Goal: Task Accomplishment & Management: Manage account settings

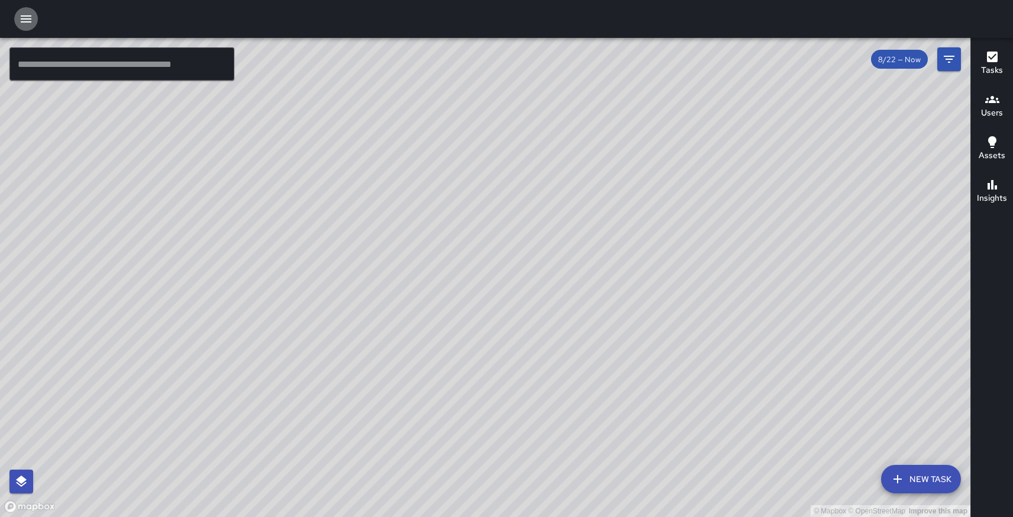
click at [24, 17] on icon "button" at bounding box center [26, 19] width 14 height 14
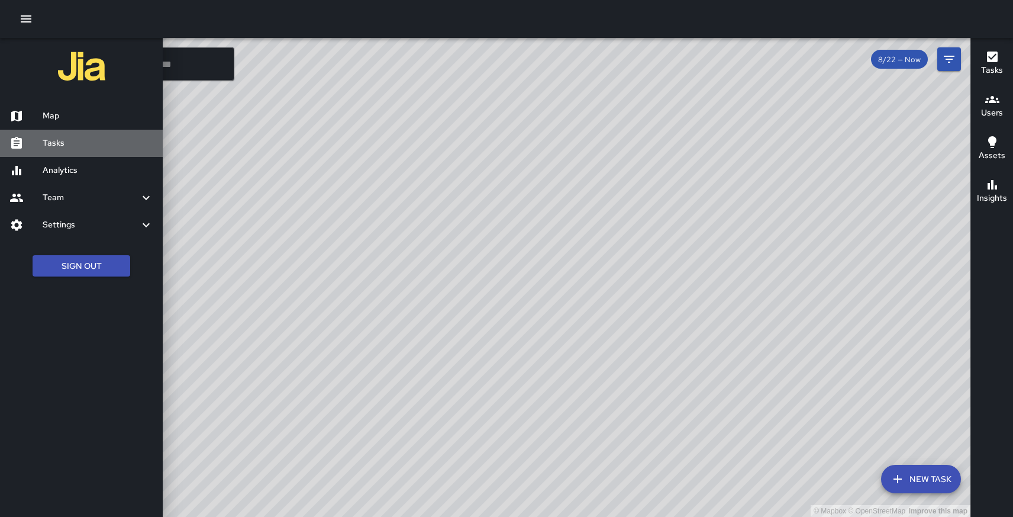
click at [53, 141] on h6 "Tasks" at bounding box center [98, 143] width 111 height 13
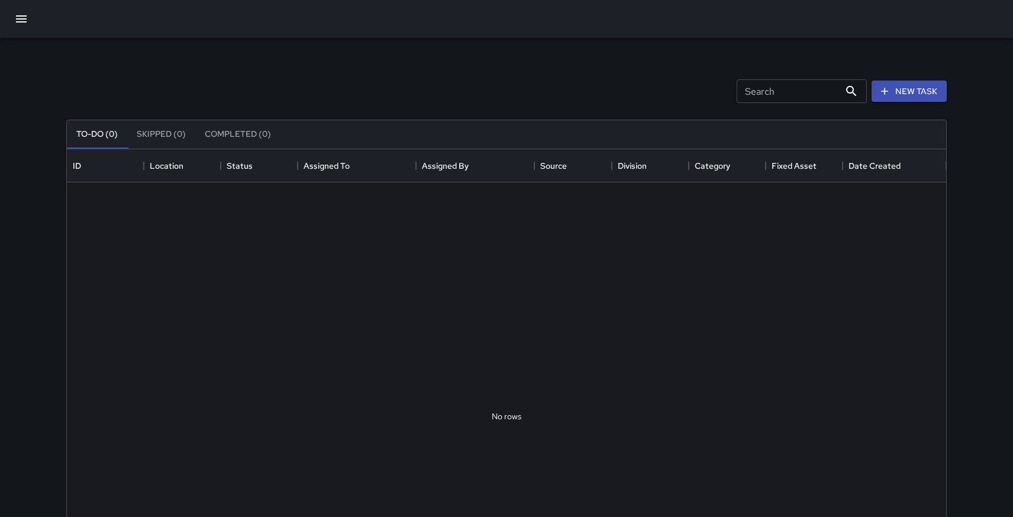
scroll to position [501, 879]
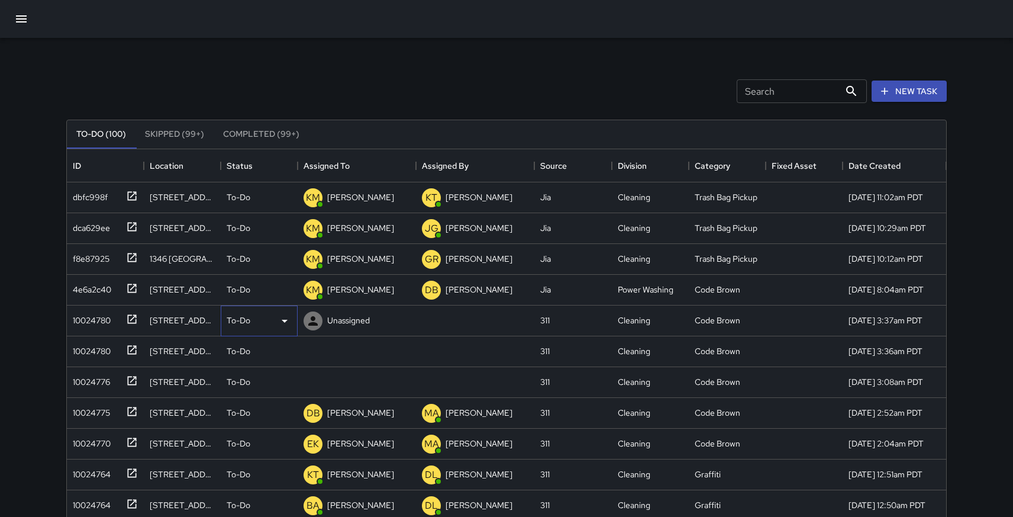
click at [286, 318] on icon at bounding box center [285, 321] width 14 height 14
click at [181, 382] on div at bounding box center [506, 258] width 1013 height 517
click at [181, 382] on div "[STREET_ADDRESS]" at bounding box center [182, 382] width 65 height 12
click at [137, 381] on icon at bounding box center [132, 381] width 12 height 12
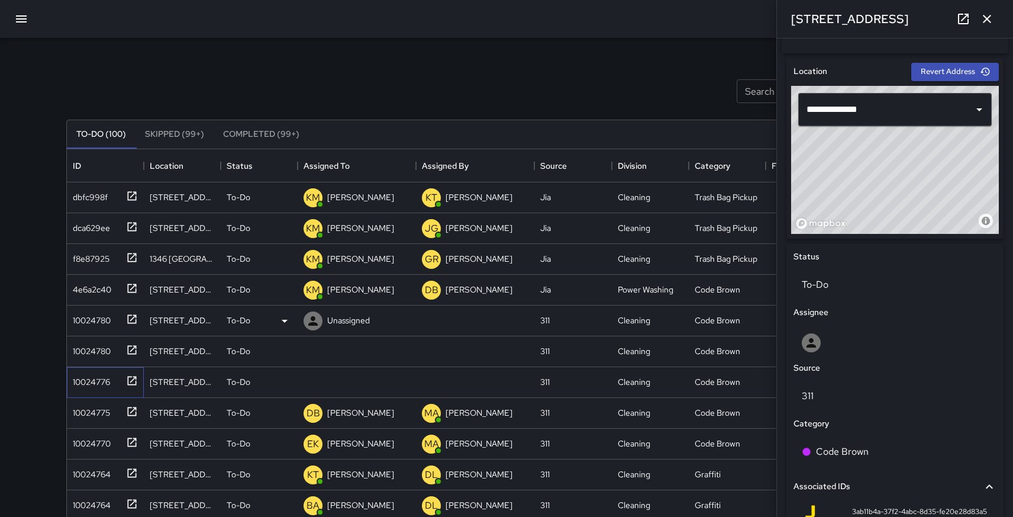
scroll to position [351, 0]
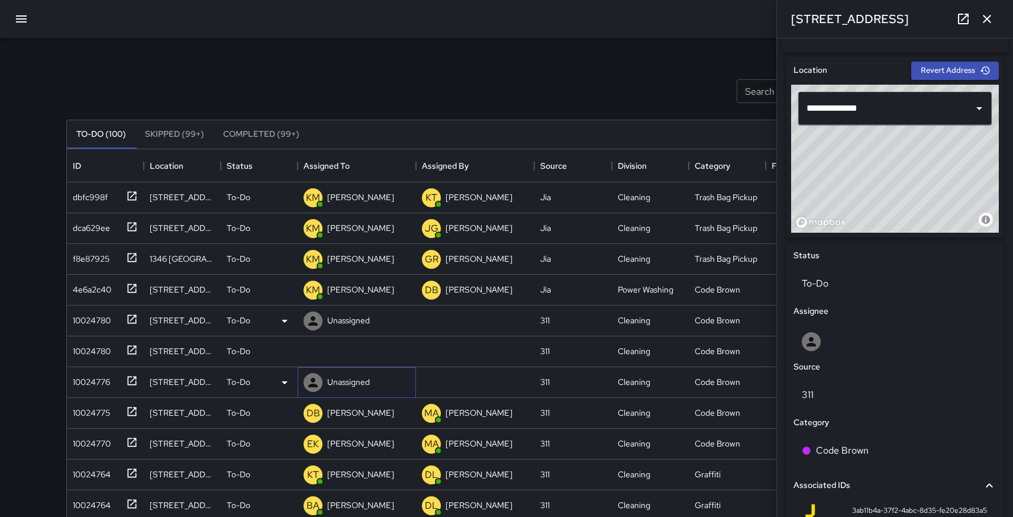
click at [354, 379] on p "Unassigned" at bounding box center [348, 382] width 43 height 12
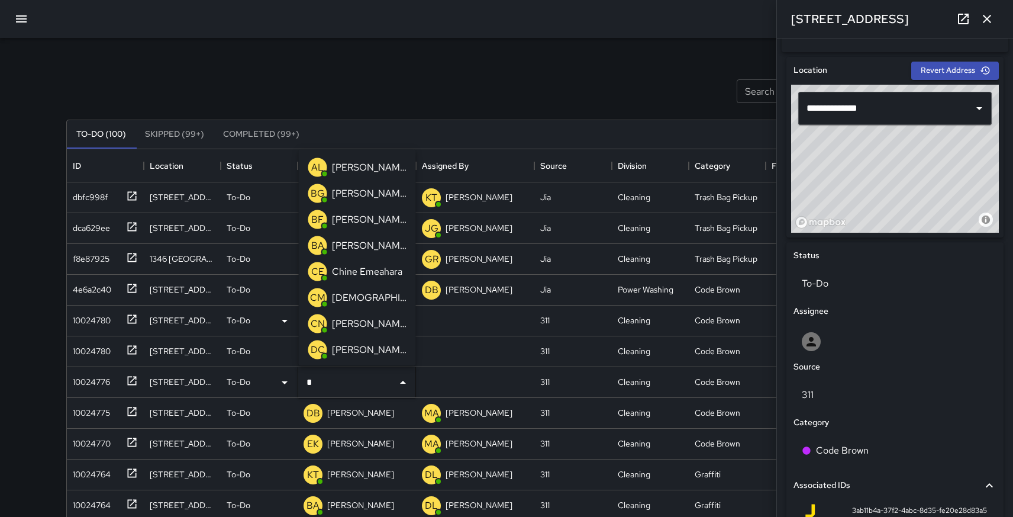
type input "**"
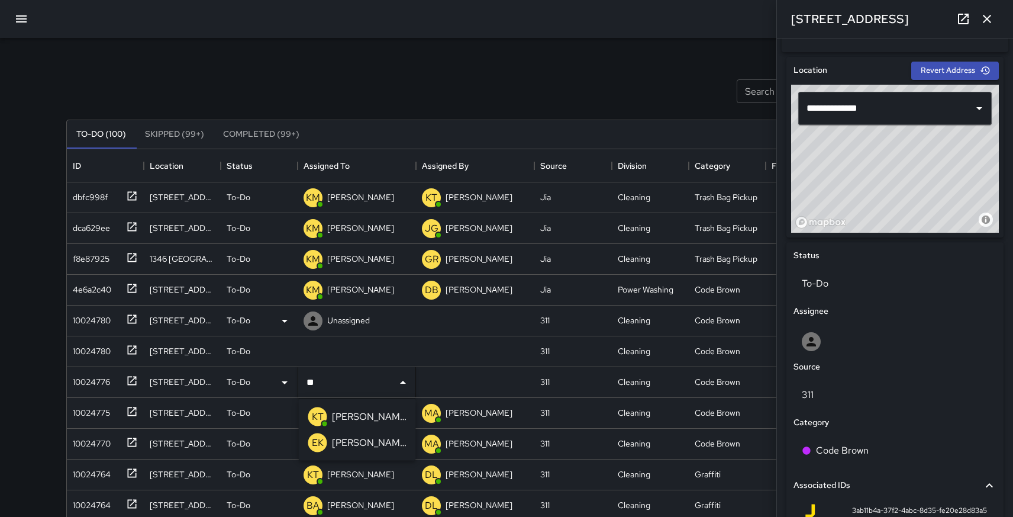
click at [363, 414] on p "[PERSON_NAME]" at bounding box center [369, 416] width 75 height 14
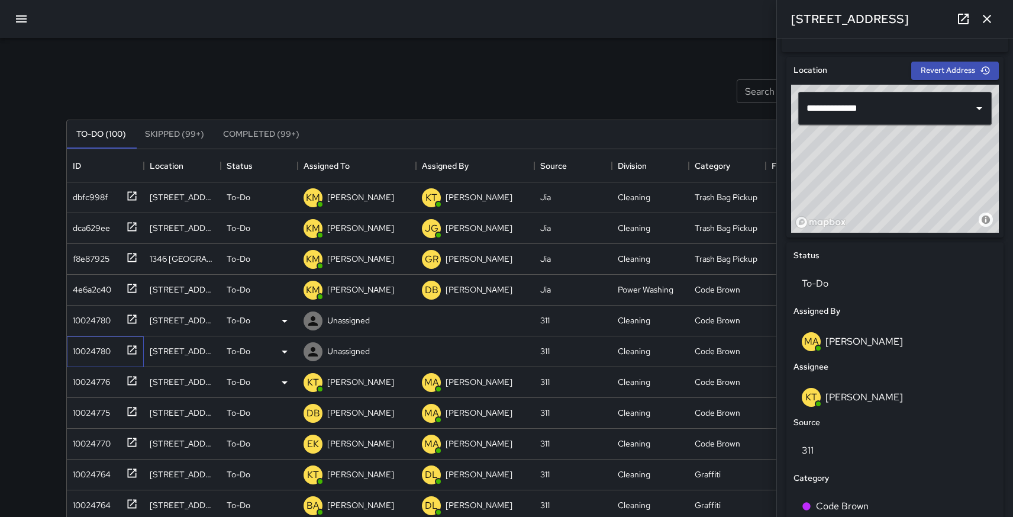
click at [133, 347] on icon at bounding box center [132, 350] width 12 height 12
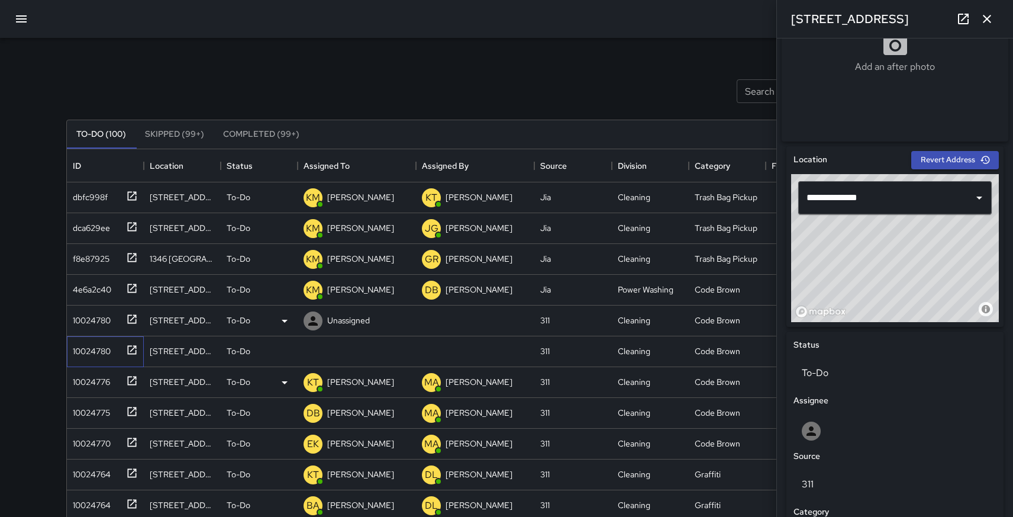
scroll to position [275, 0]
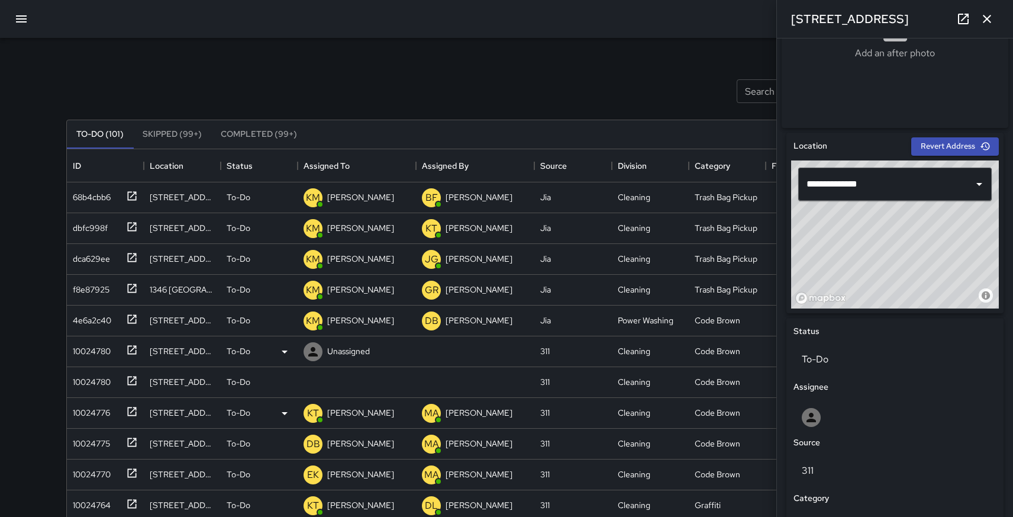
click at [989, 15] on icon "button" at bounding box center [987, 19] width 14 height 14
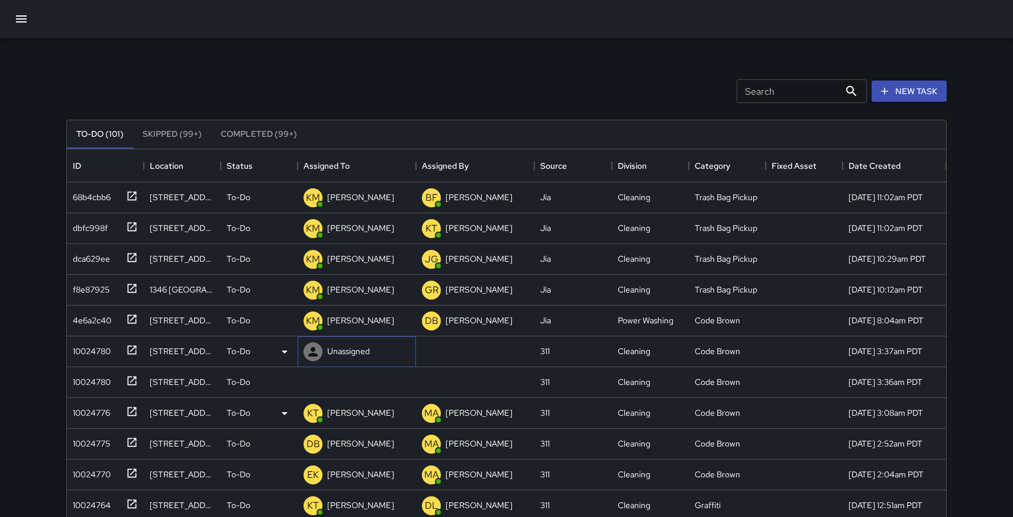
click at [362, 351] on p "Unassigned" at bounding box center [348, 351] width 43 height 12
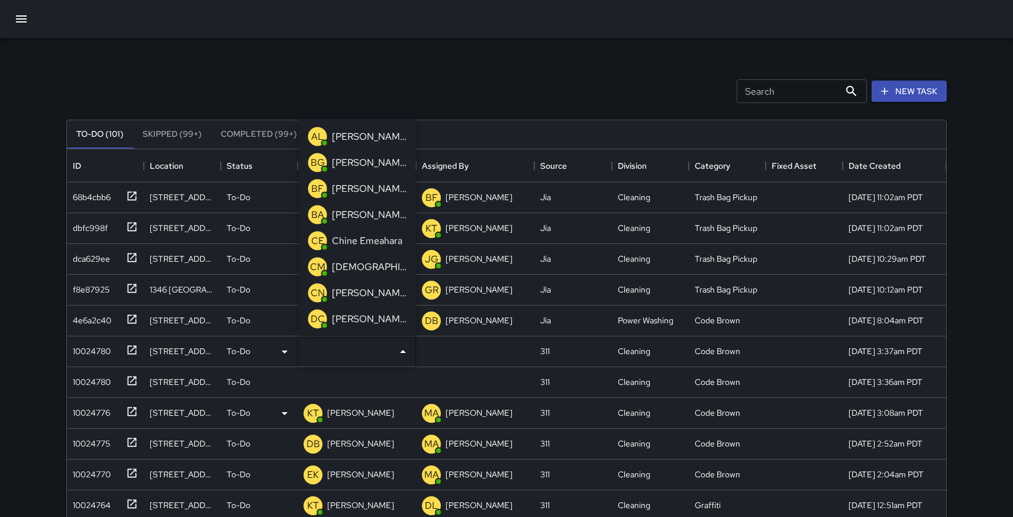
click at [357, 251] on div "CE Chine Emeahara" at bounding box center [355, 240] width 99 height 24
type input "**"
click at [358, 217] on p "[PERSON_NAME]" at bounding box center [369, 214] width 75 height 14
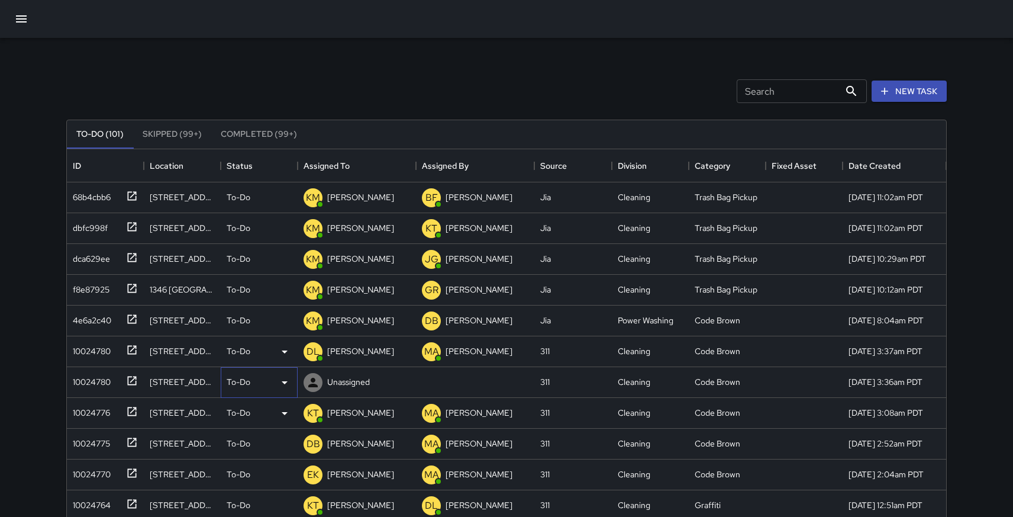
click at [284, 381] on icon at bounding box center [285, 382] width 6 height 3
click at [246, 436] on li "Skipped" at bounding box center [259, 435] width 76 height 21
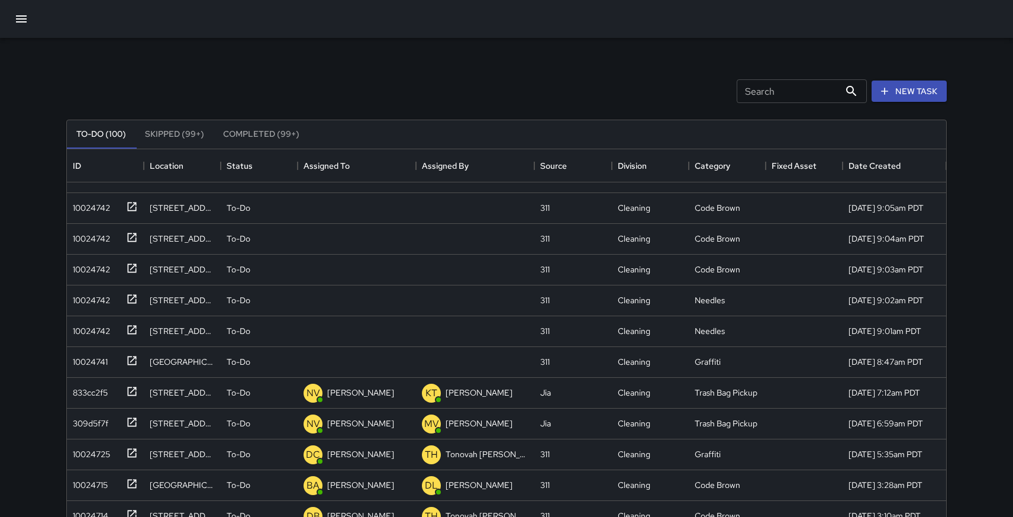
scroll to position [1037, 0]
click at [133, 360] on icon at bounding box center [132, 359] width 12 height 12
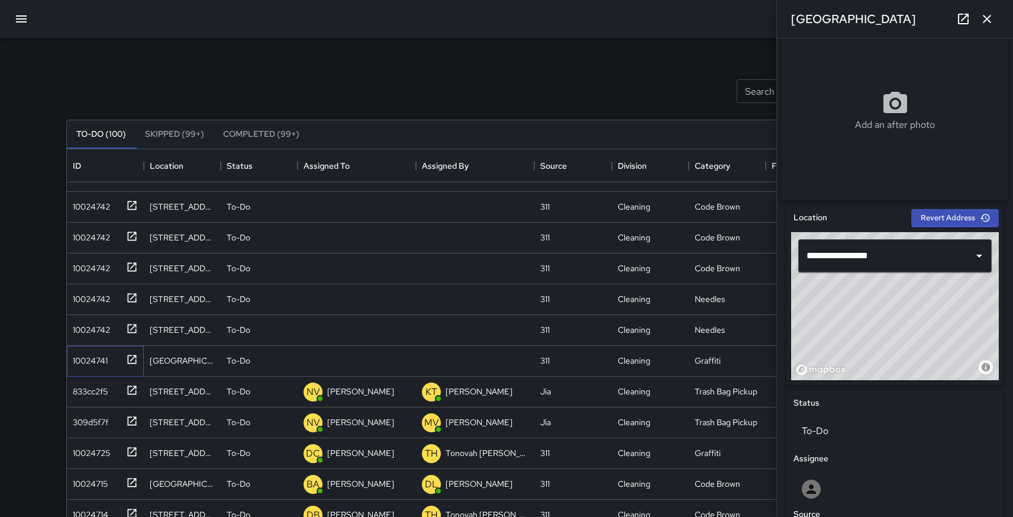
scroll to position [201, 0]
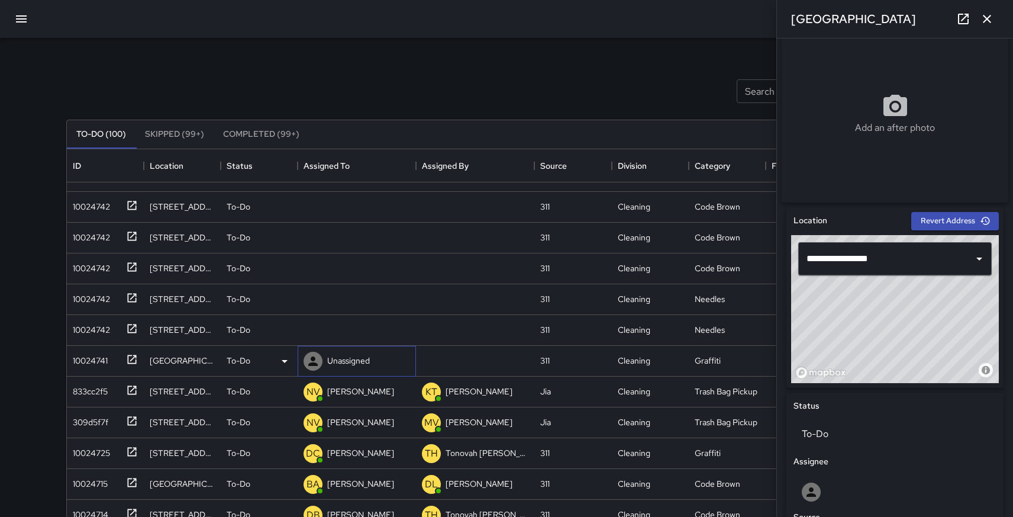
click at [331, 359] on p "Unassigned" at bounding box center [348, 360] width 43 height 12
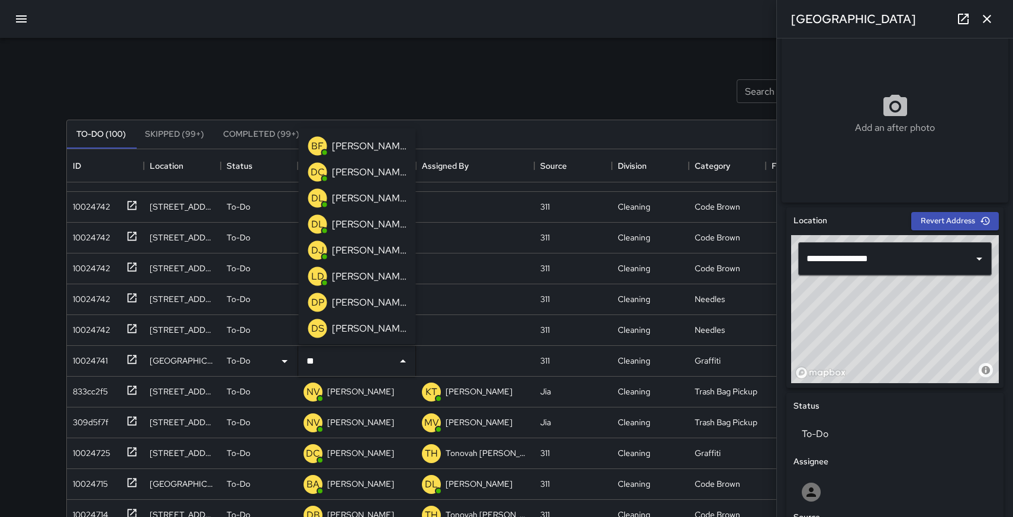
type input "***"
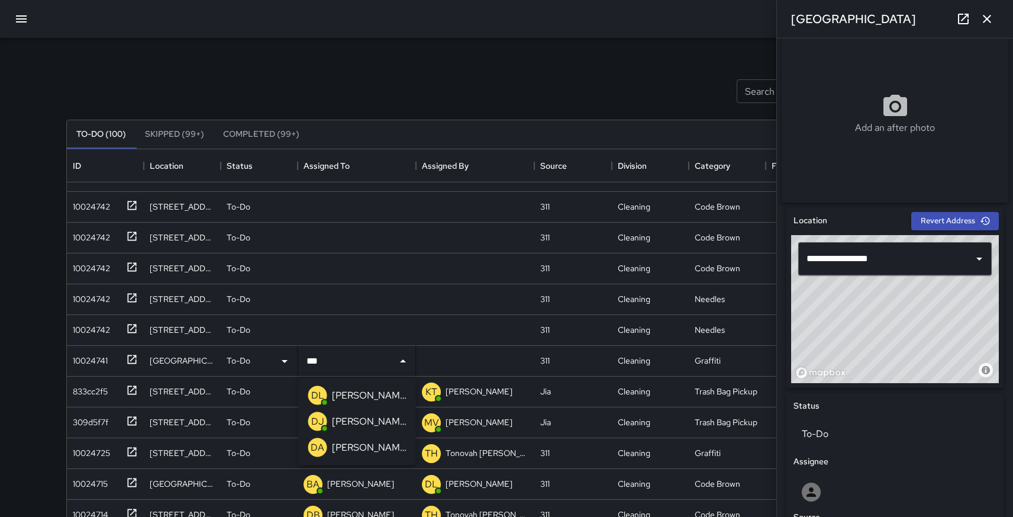
click at [348, 393] on p "[PERSON_NAME]" at bounding box center [369, 395] width 75 height 14
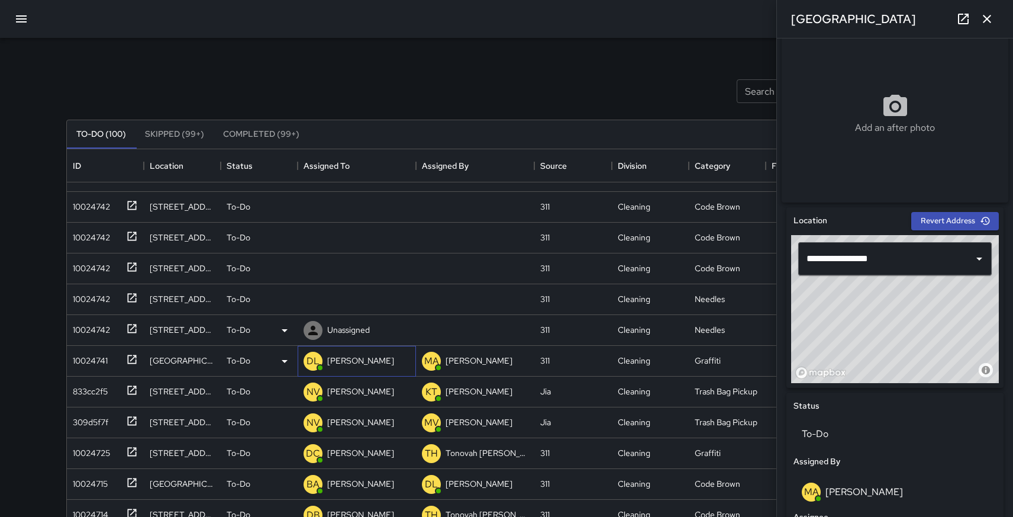
scroll to position [1067, 0]
click at [285, 329] on icon at bounding box center [285, 330] width 6 height 3
click at [243, 377] on li "Skipped" at bounding box center [259, 383] width 76 height 21
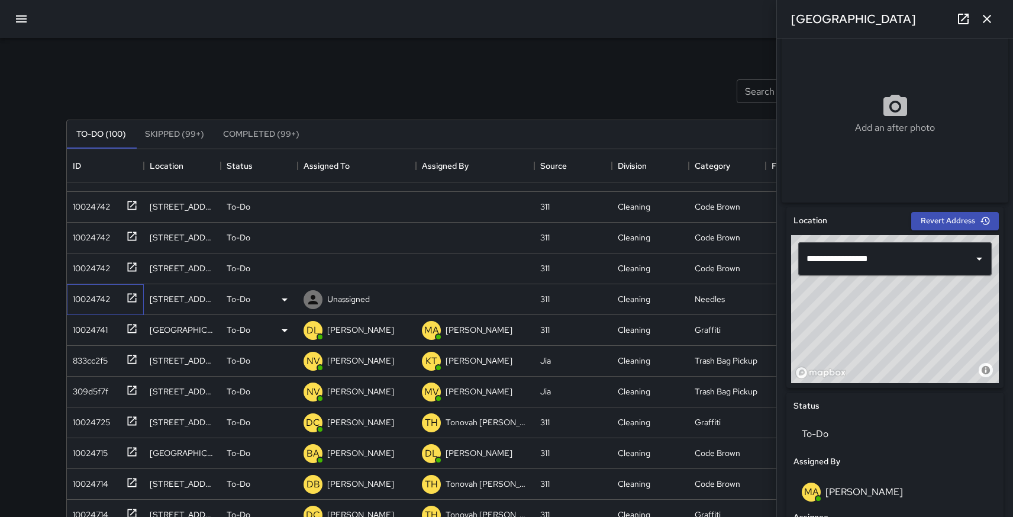
click at [133, 296] on icon at bounding box center [132, 297] width 9 height 9
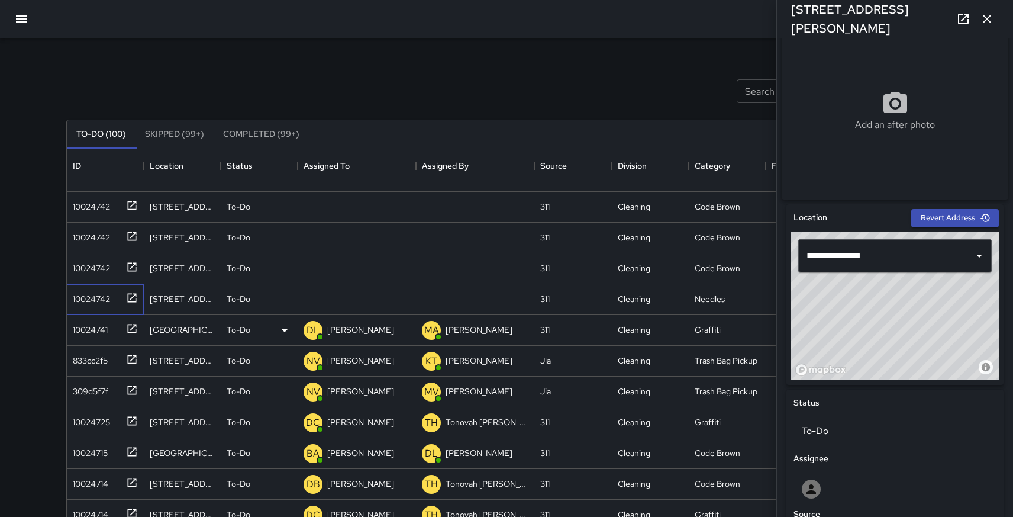
scroll to position [190, 0]
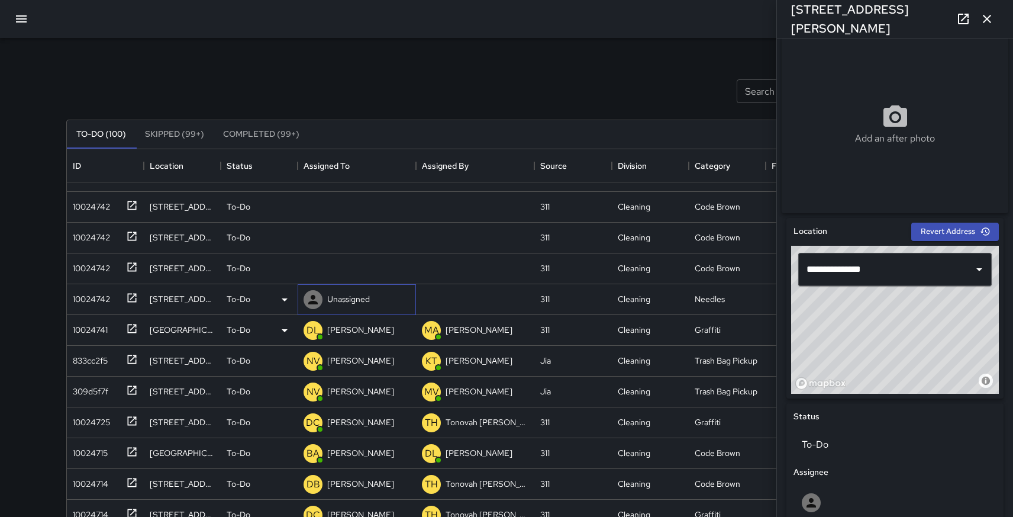
click at [361, 300] on p "Unassigned" at bounding box center [348, 299] width 43 height 12
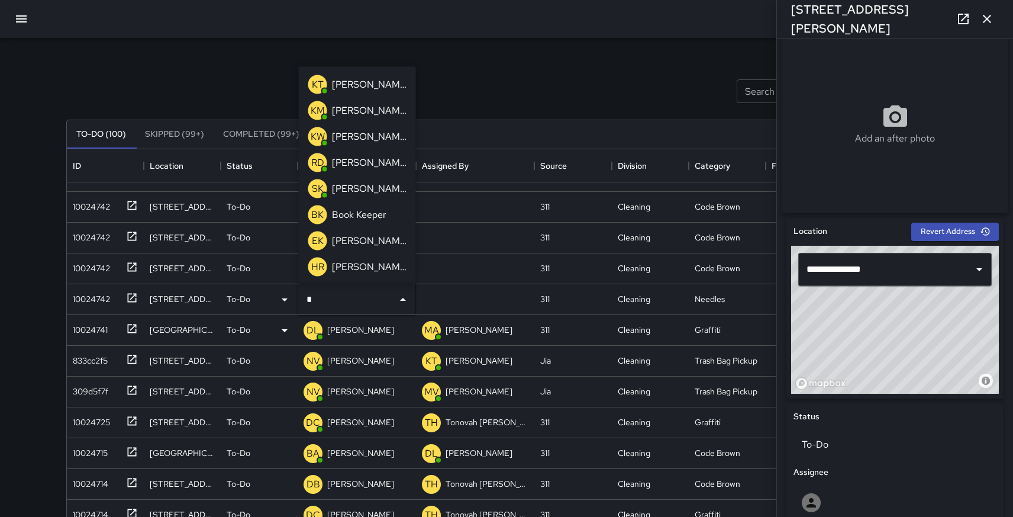
type input "**"
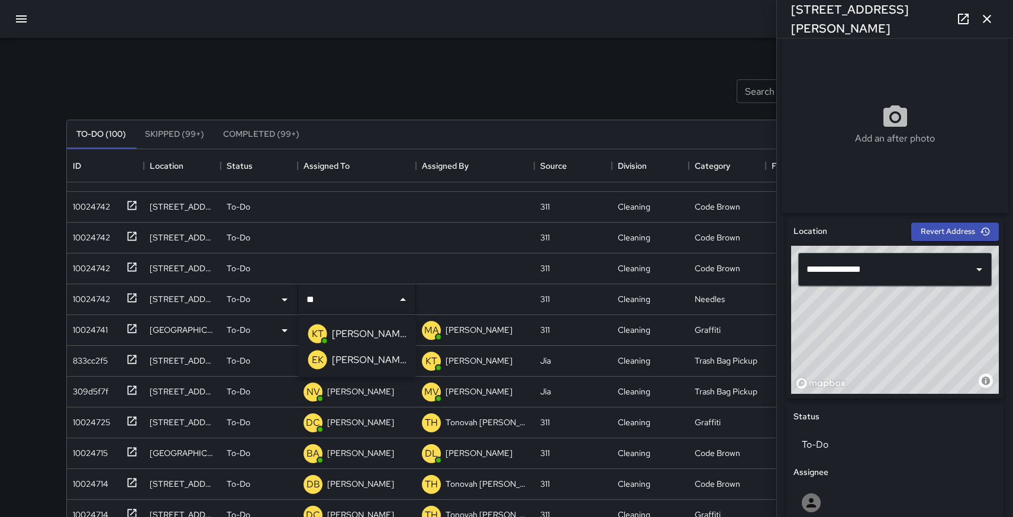
click at [361, 331] on p "[PERSON_NAME]" at bounding box center [369, 334] width 75 height 14
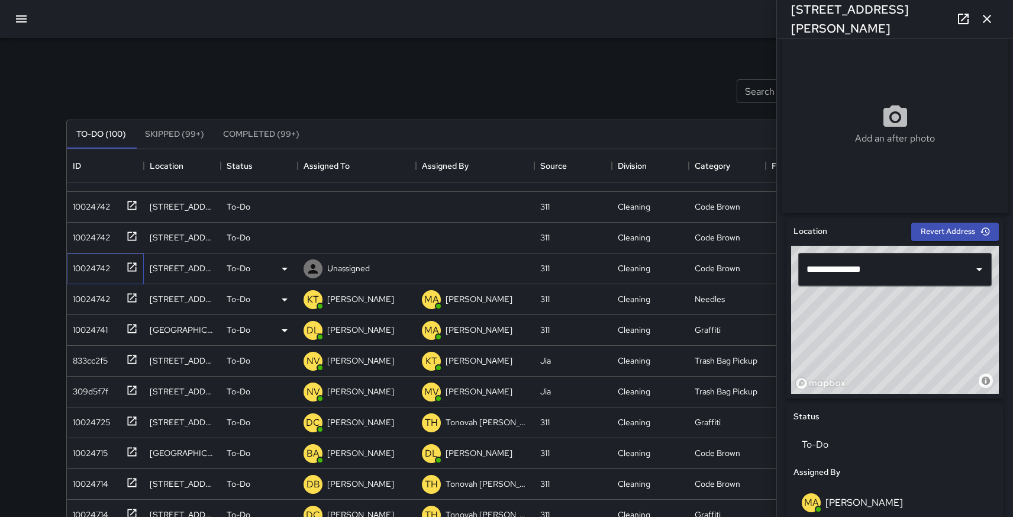
click at [133, 265] on icon at bounding box center [132, 266] width 9 height 9
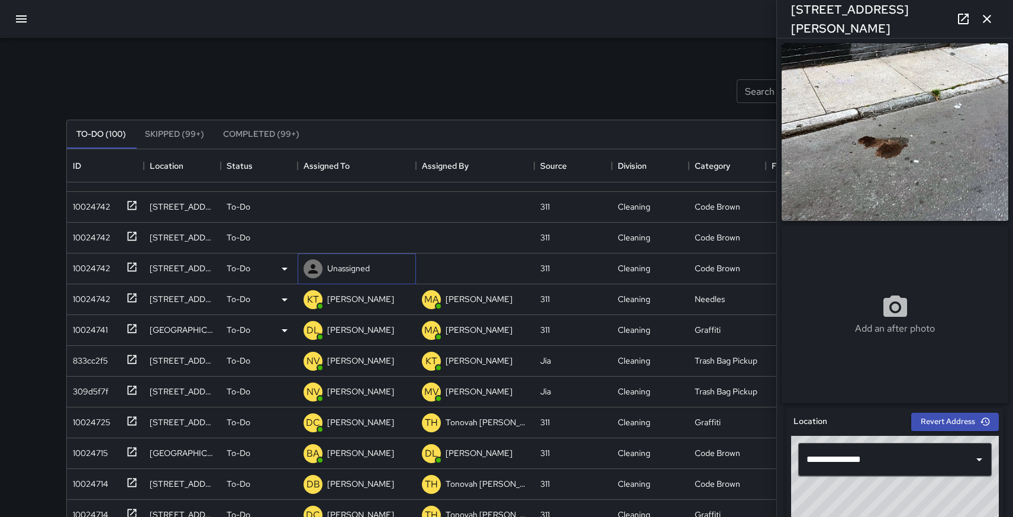
click at [340, 270] on p "Unassigned" at bounding box center [348, 268] width 43 height 12
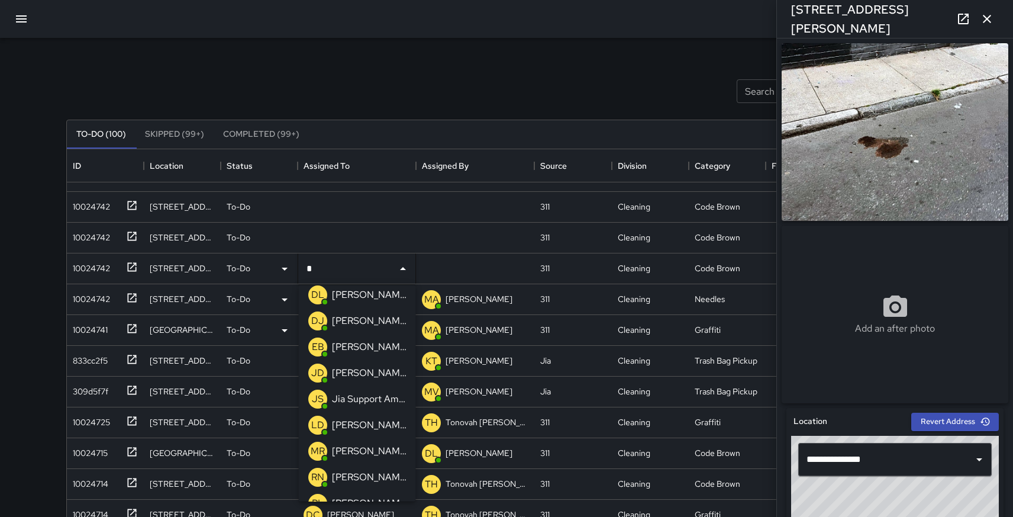
scroll to position [5, 0]
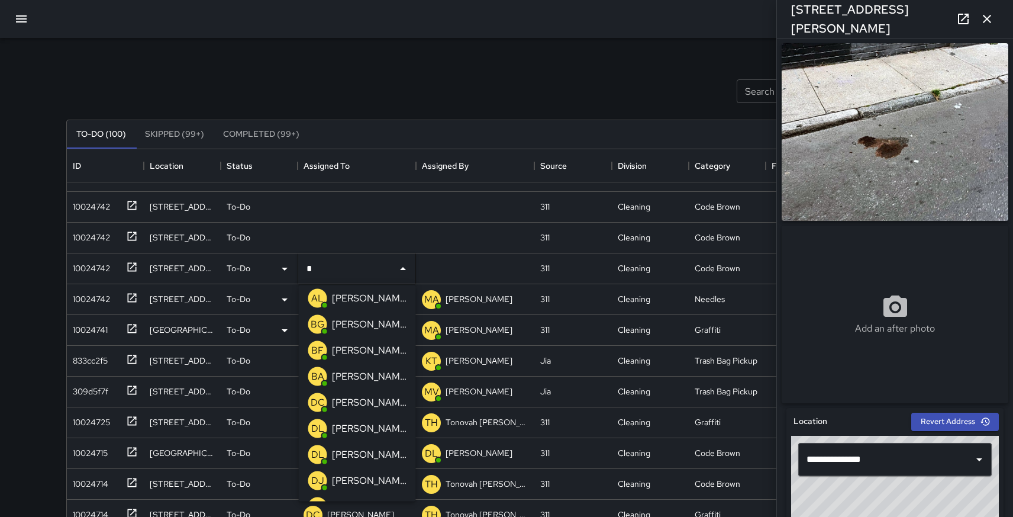
type input "**"
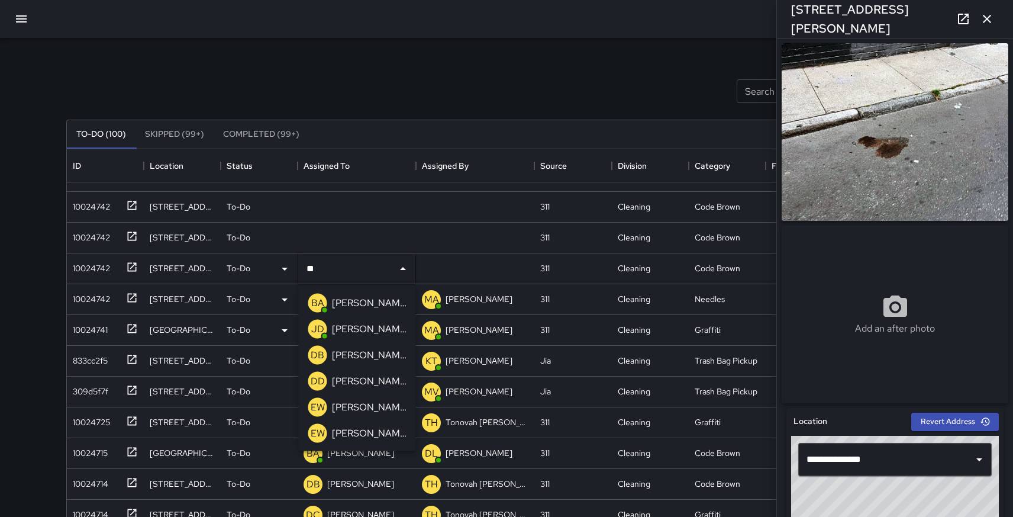
click at [369, 349] on p "[PERSON_NAME]" at bounding box center [369, 355] width 75 height 14
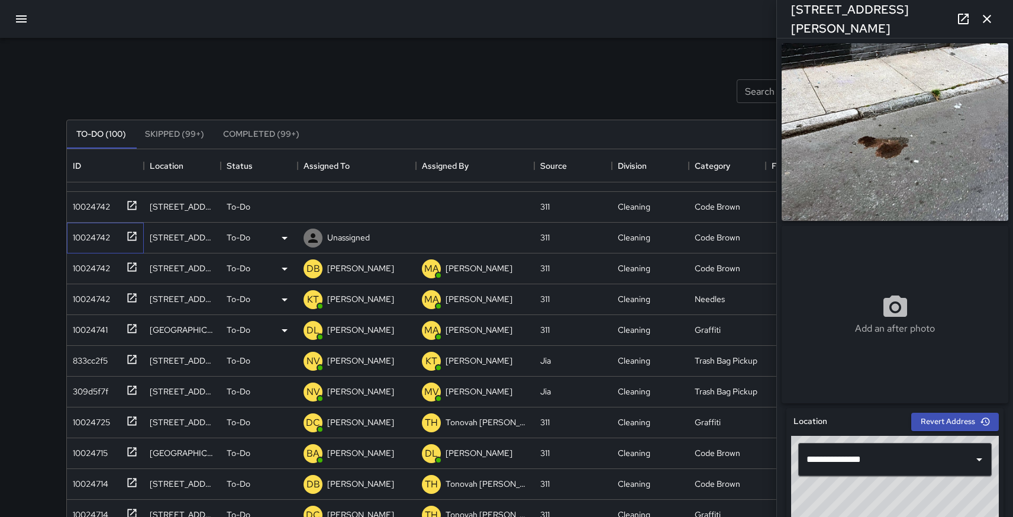
click at [129, 235] on icon at bounding box center [132, 236] width 12 height 12
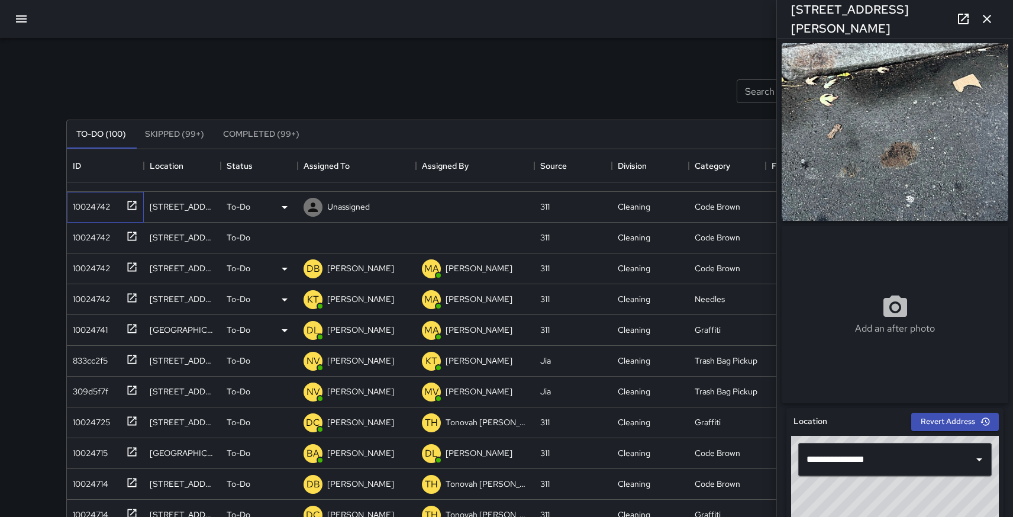
click at [130, 201] on icon at bounding box center [132, 205] width 9 height 9
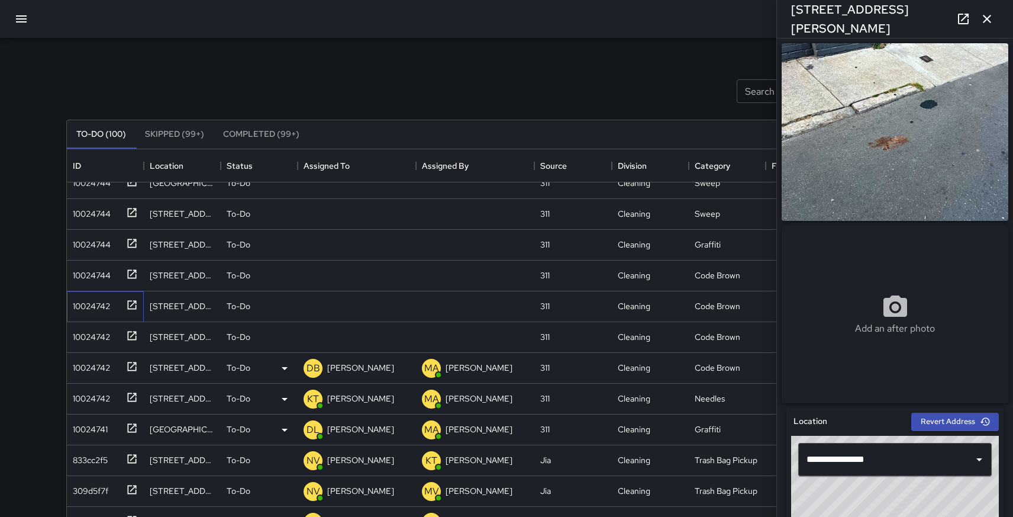
scroll to position [965, 0]
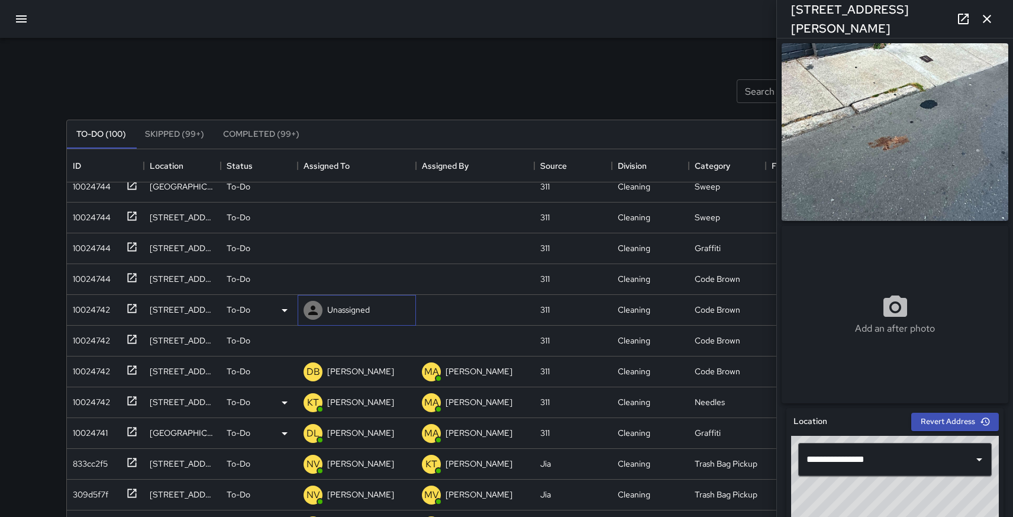
click at [325, 307] on div "Unassigned" at bounding box center [348, 309] width 47 height 17
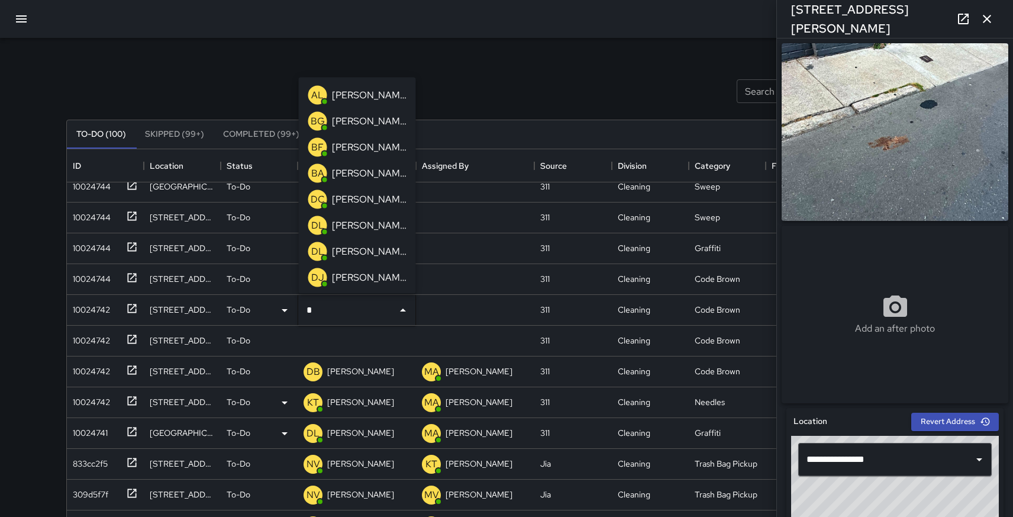
type input "**"
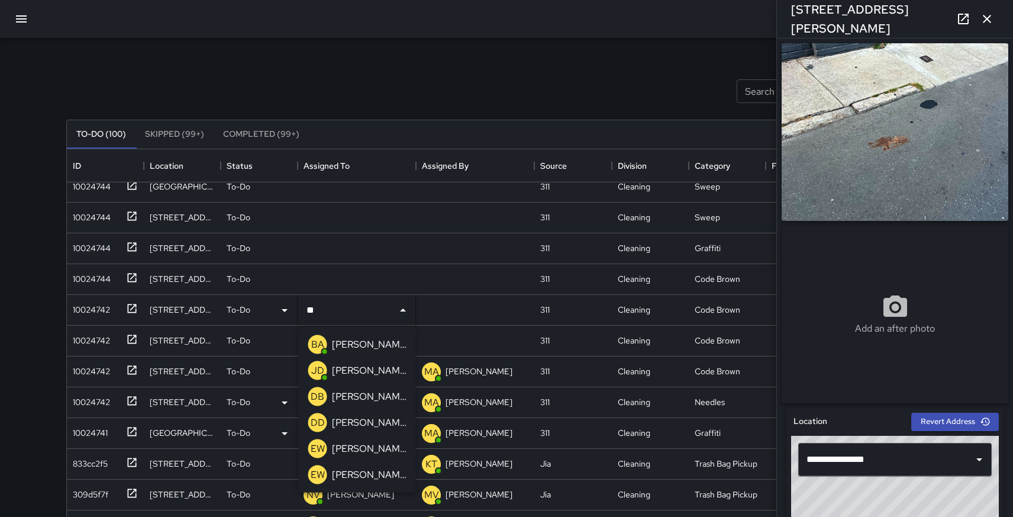
click at [366, 391] on p "[PERSON_NAME]" at bounding box center [369, 396] width 75 height 14
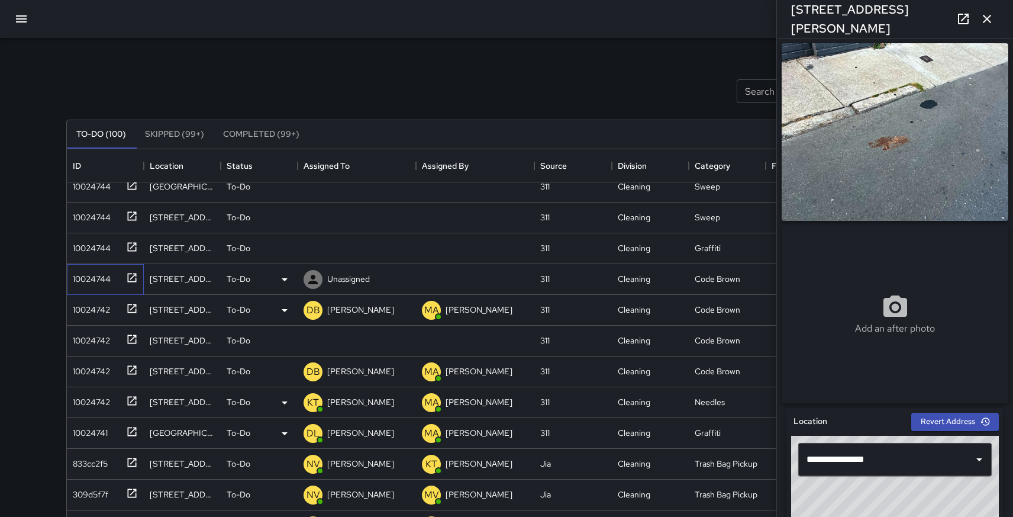
click at [131, 275] on icon at bounding box center [132, 278] width 12 height 12
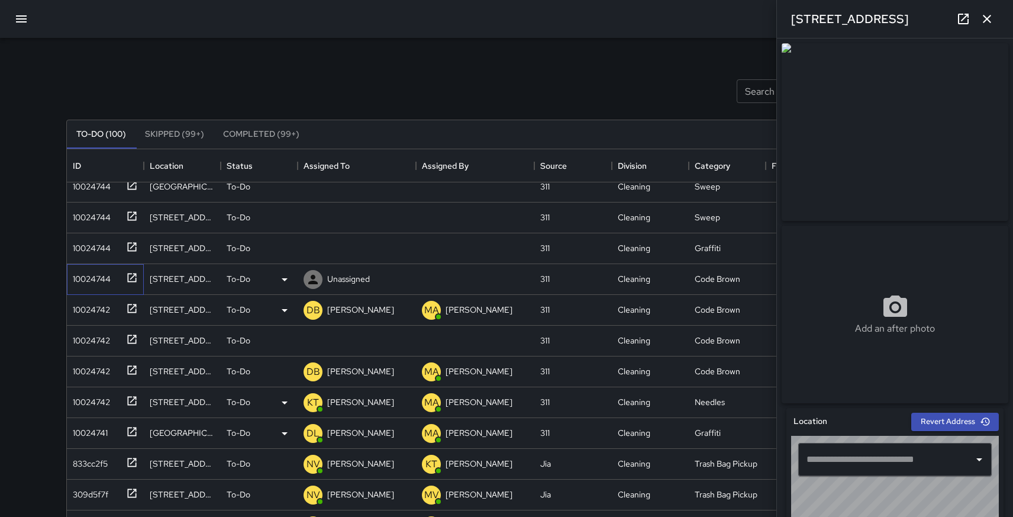
type input "**********"
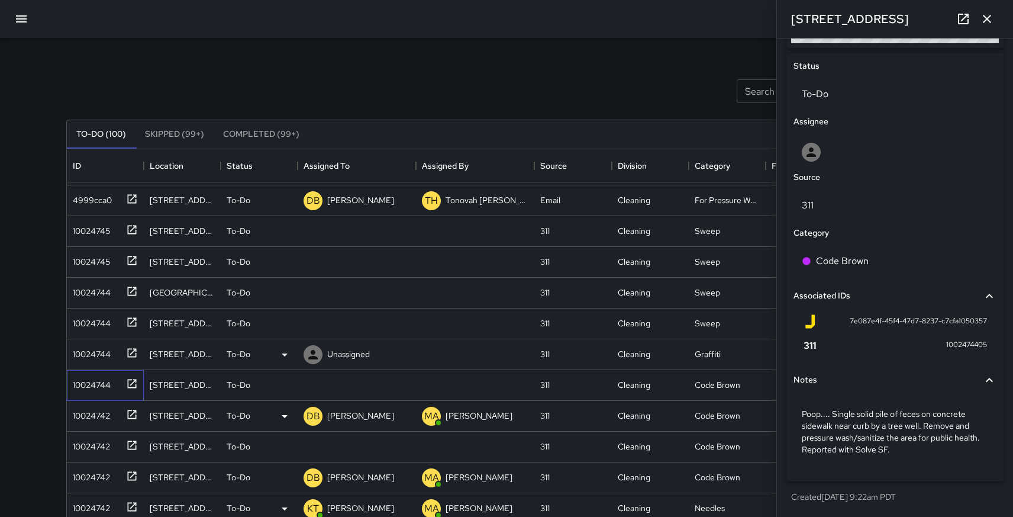
scroll to position [860, 0]
click at [133, 346] on icon at bounding box center [132, 352] width 12 height 12
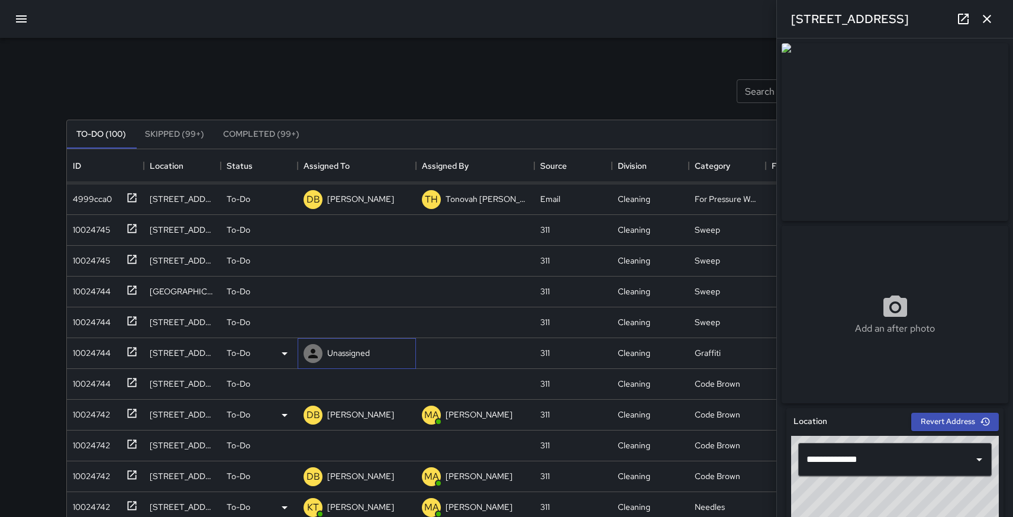
click at [328, 345] on div "Unassigned" at bounding box center [348, 352] width 47 height 17
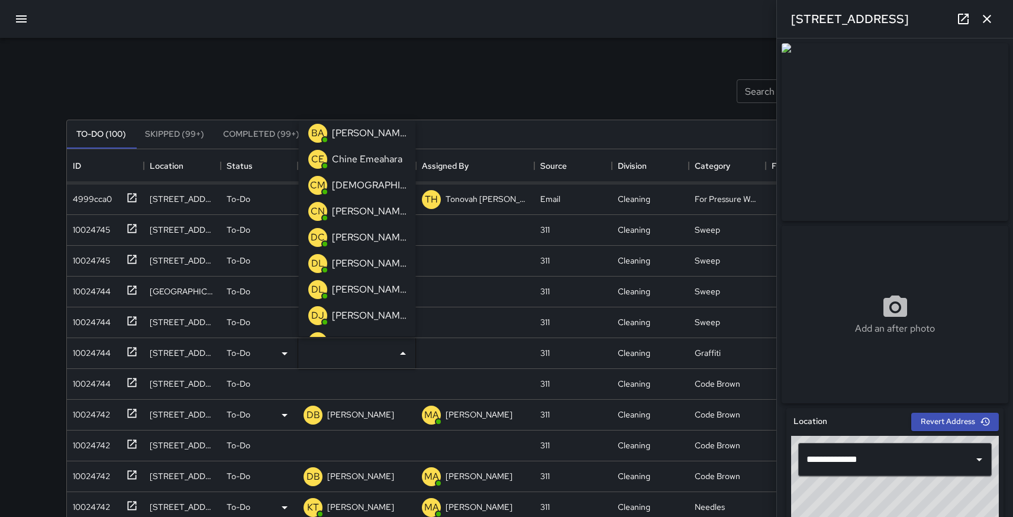
scroll to position [85, 0]
click at [353, 284] on p "[PERSON_NAME]" at bounding box center [369, 287] width 75 height 14
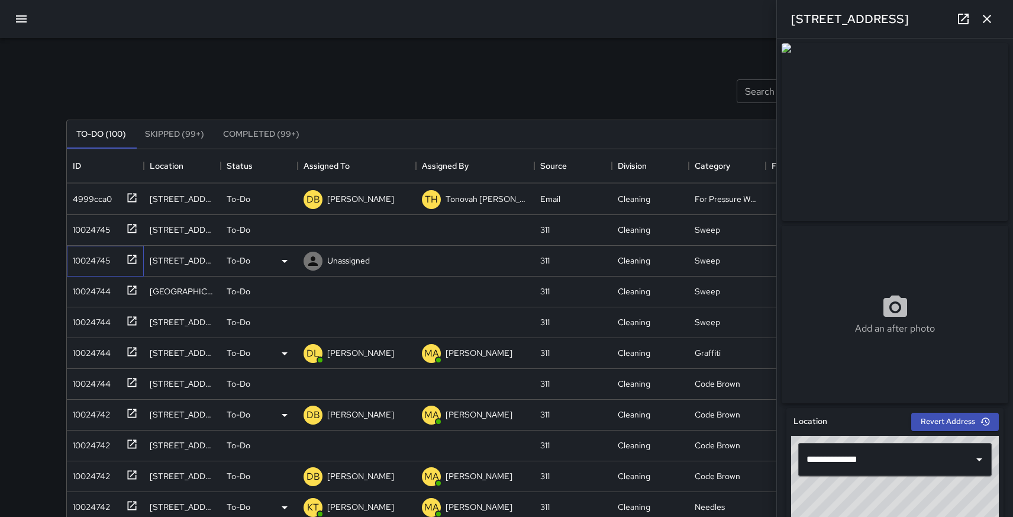
click at [131, 259] on icon at bounding box center [132, 258] width 9 height 9
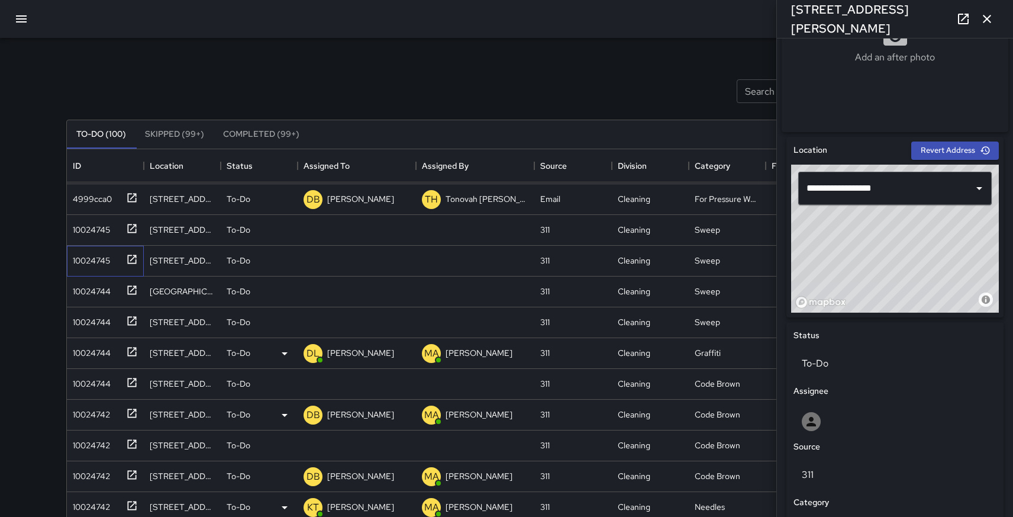
scroll to position [269, 0]
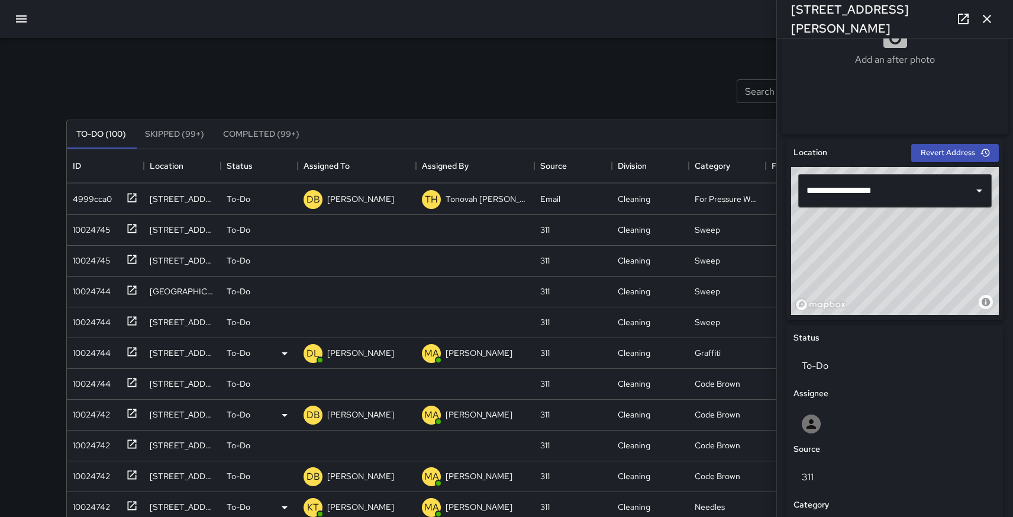
click at [18, 24] on icon "button" at bounding box center [21, 19] width 14 height 14
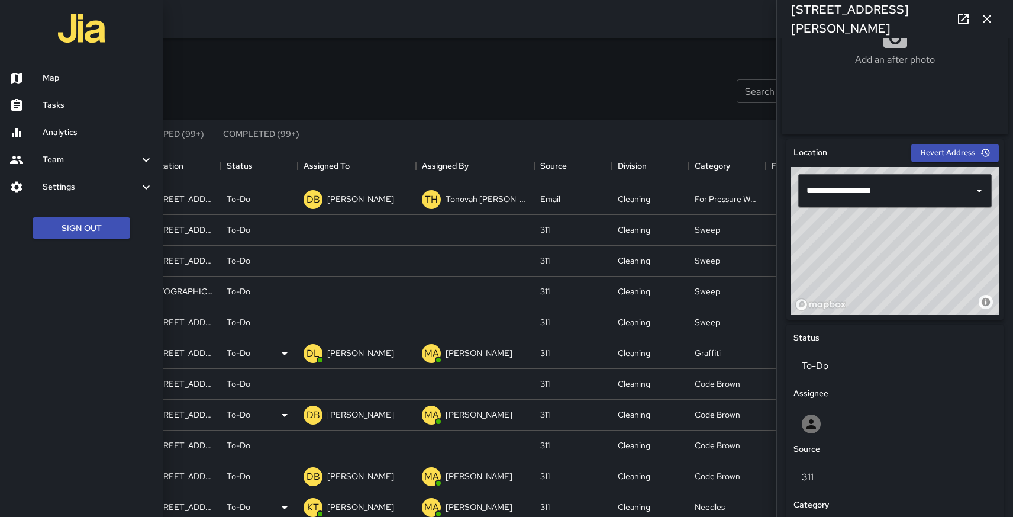
click at [53, 72] on h6 "Map" at bounding box center [98, 78] width 111 height 13
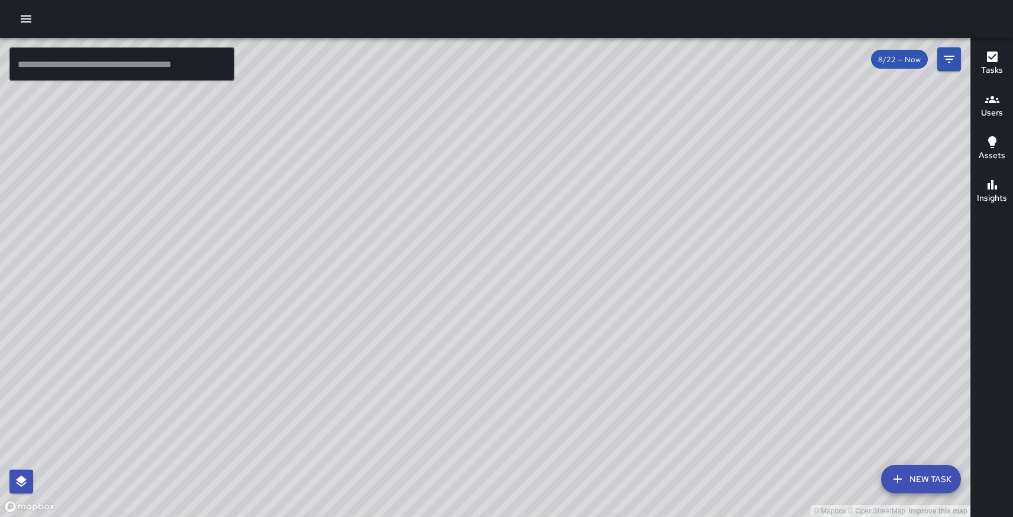
drag, startPoint x: 476, startPoint y: 138, endPoint x: 471, endPoint y: 304, distance: 165.2
click at [471, 304] on div "© Mapbox © OpenStreetMap Improve this map" at bounding box center [485, 277] width 970 height 479
click at [28, 18] on icon "button" at bounding box center [26, 19] width 14 height 14
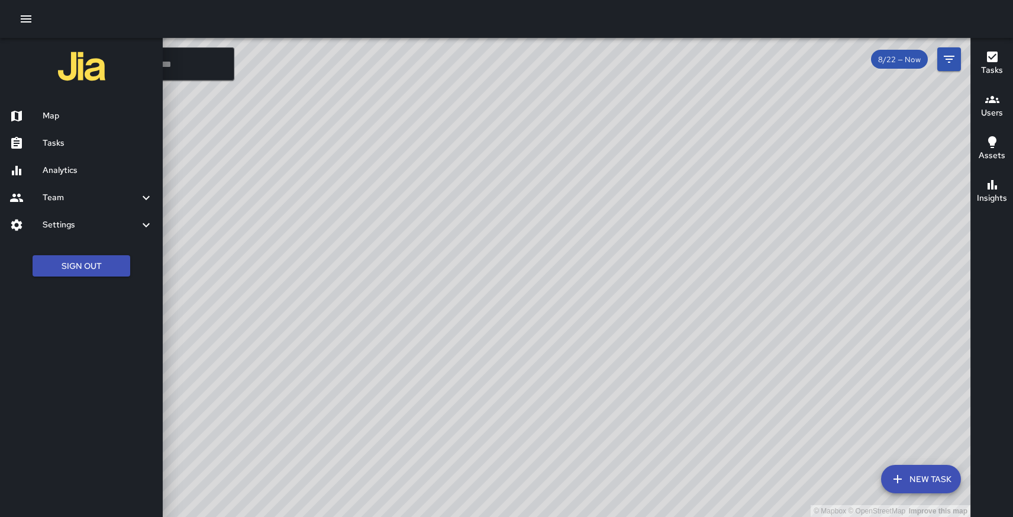
click at [53, 137] on h6 "Tasks" at bounding box center [98, 143] width 111 height 13
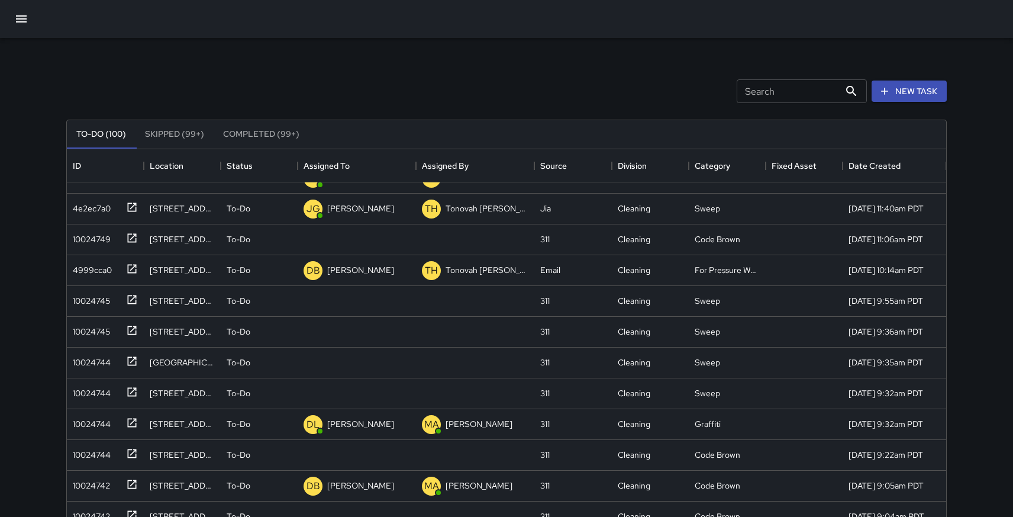
scroll to position [792, 0]
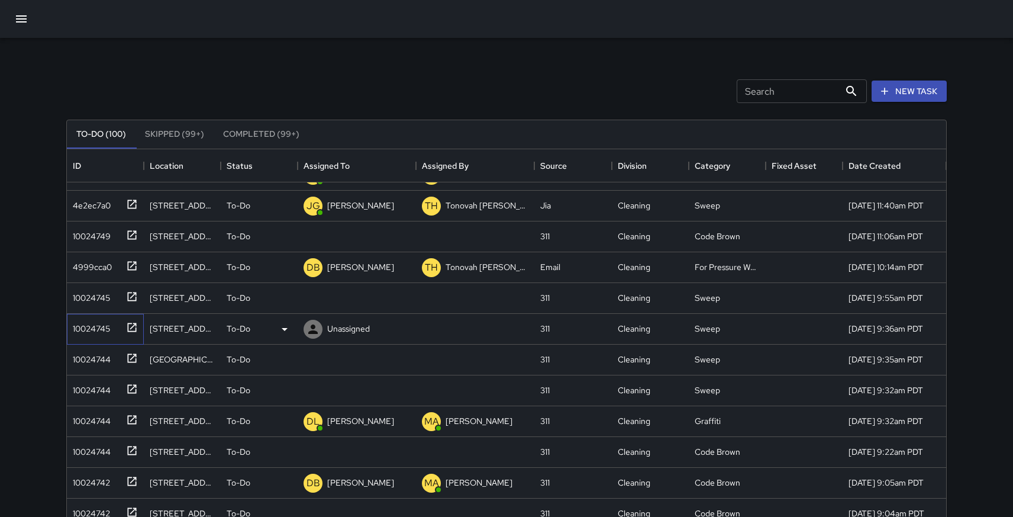
click at [133, 327] on icon at bounding box center [132, 326] width 9 height 9
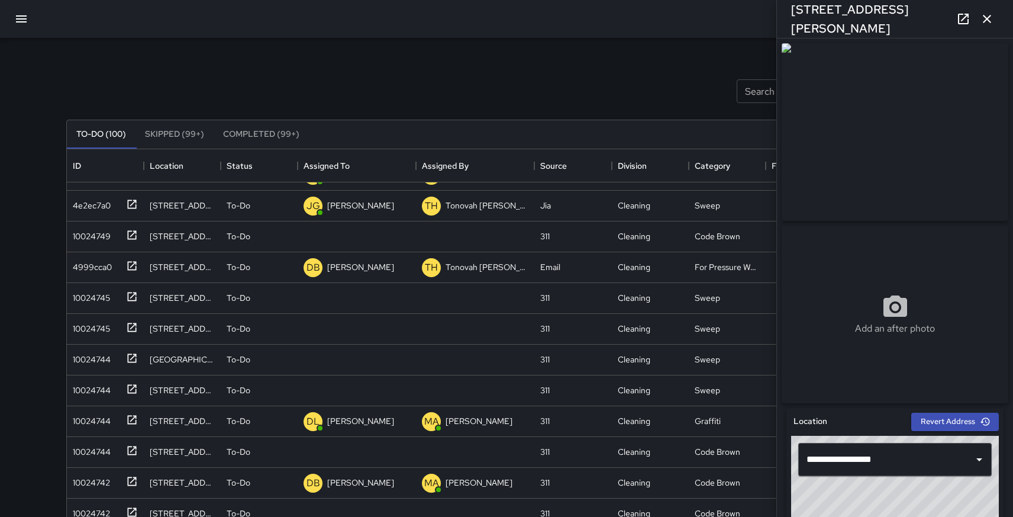
click at [20, 21] on icon "button" at bounding box center [21, 19] width 14 height 14
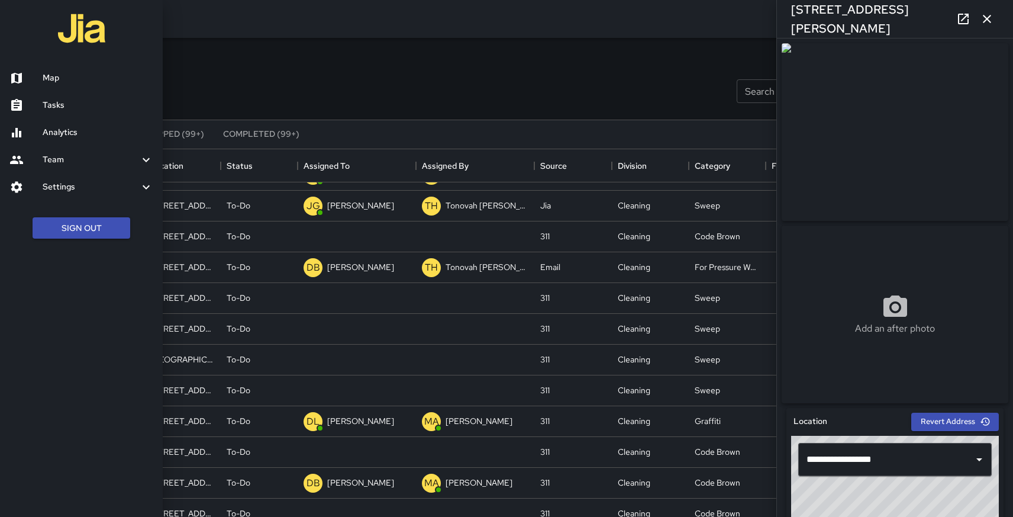
click at [62, 80] on h6 "Map" at bounding box center [98, 78] width 111 height 13
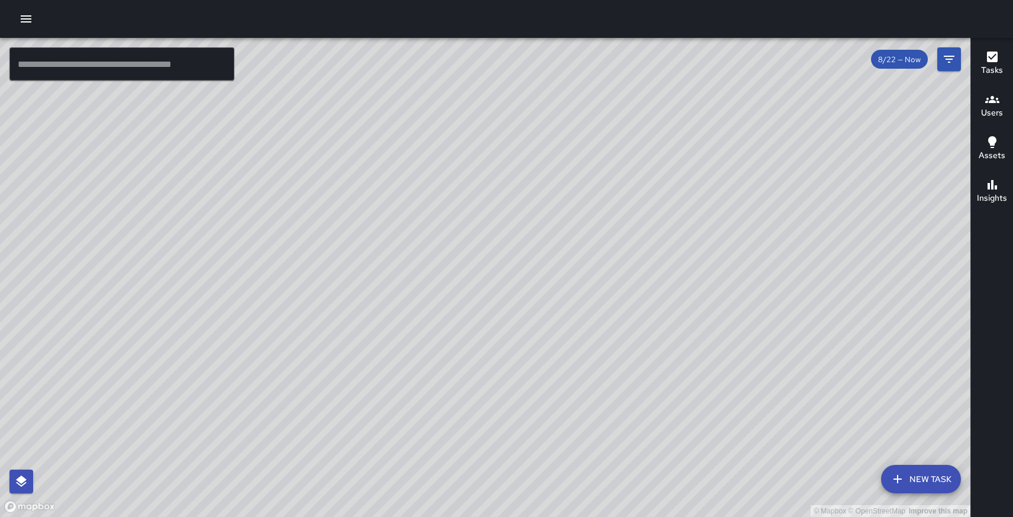
drag, startPoint x: 471, startPoint y: 142, endPoint x: 475, endPoint y: 408, distance: 265.7
click at [475, 408] on div "© Mapbox © OpenStreetMap Improve this map" at bounding box center [485, 277] width 970 height 479
drag, startPoint x: 241, startPoint y: 475, endPoint x: 362, endPoint y: 281, distance: 228.1
click at [362, 281] on div "© Mapbox © OpenStreetMap Improve this map" at bounding box center [485, 277] width 970 height 479
click at [26, 15] on icon "button" at bounding box center [26, 18] width 11 height 7
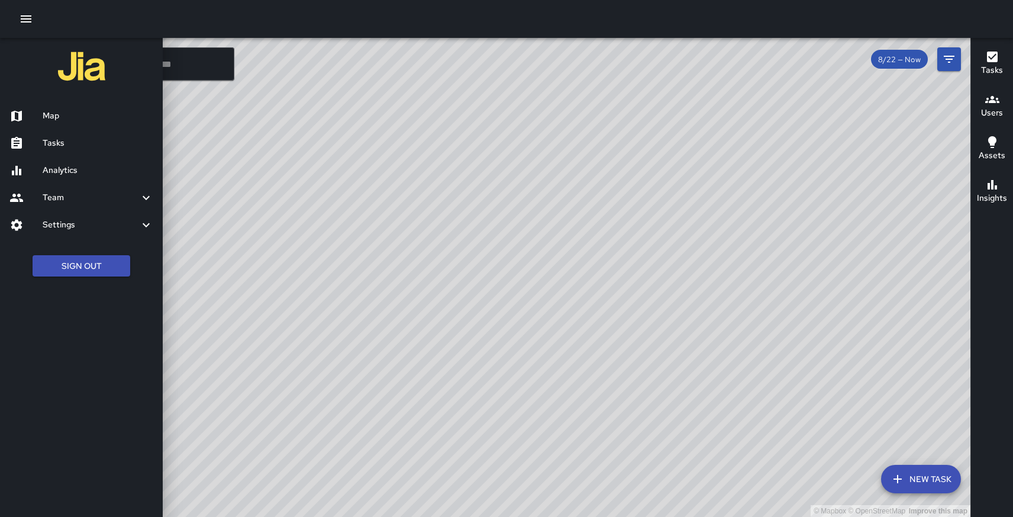
click at [54, 139] on h6 "Tasks" at bounding box center [98, 143] width 111 height 13
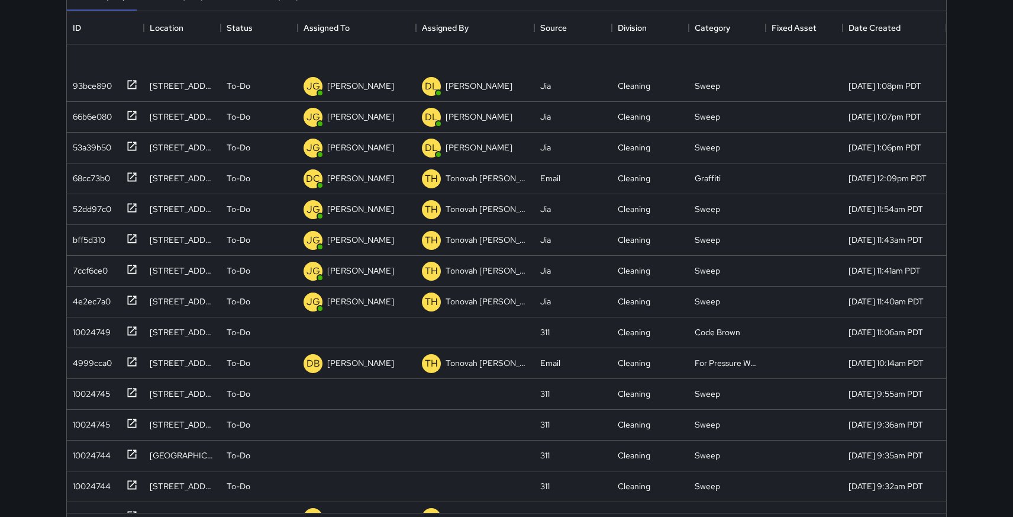
scroll to position [683, 0]
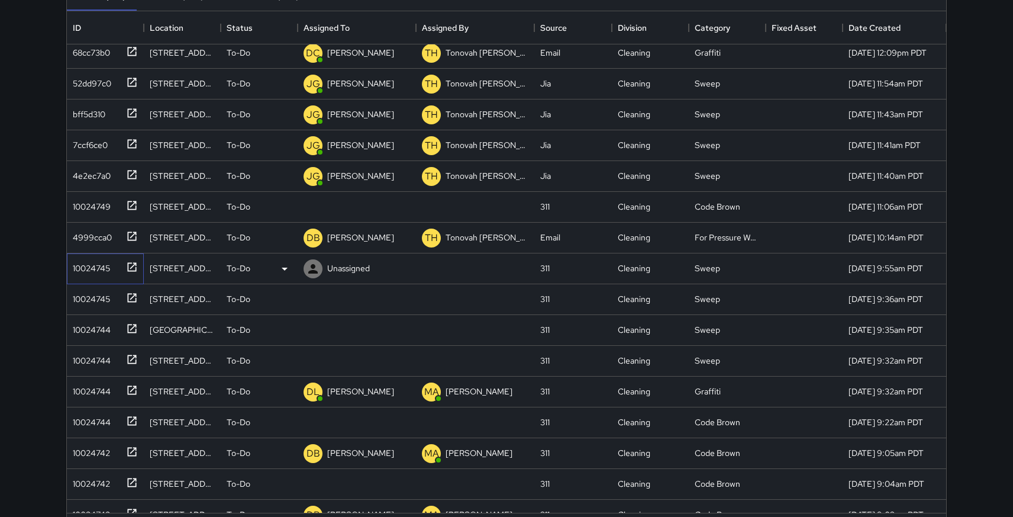
click at [135, 267] on icon at bounding box center [132, 267] width 12 height 12
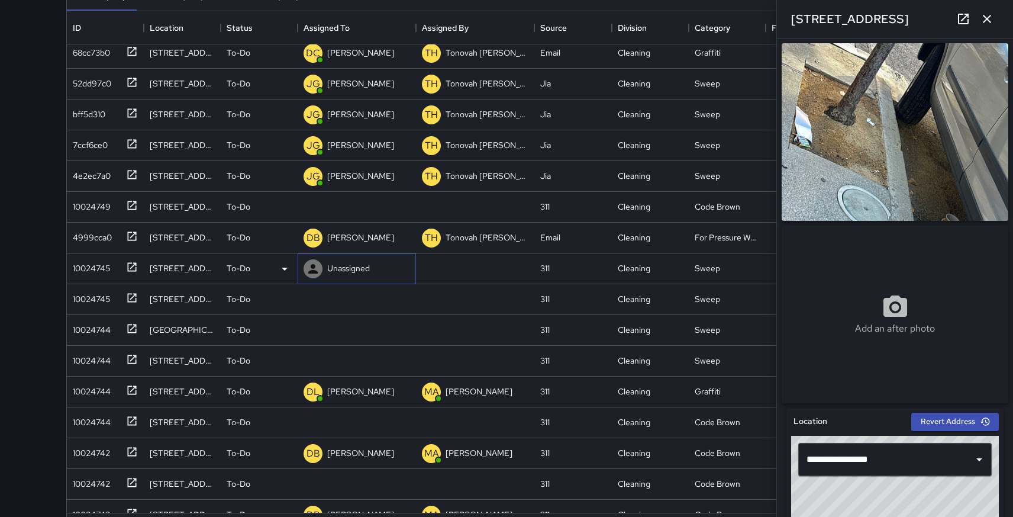
click at [347, 268] on p "Unassigned" at bounding box center [348, 268] width 43 height 12
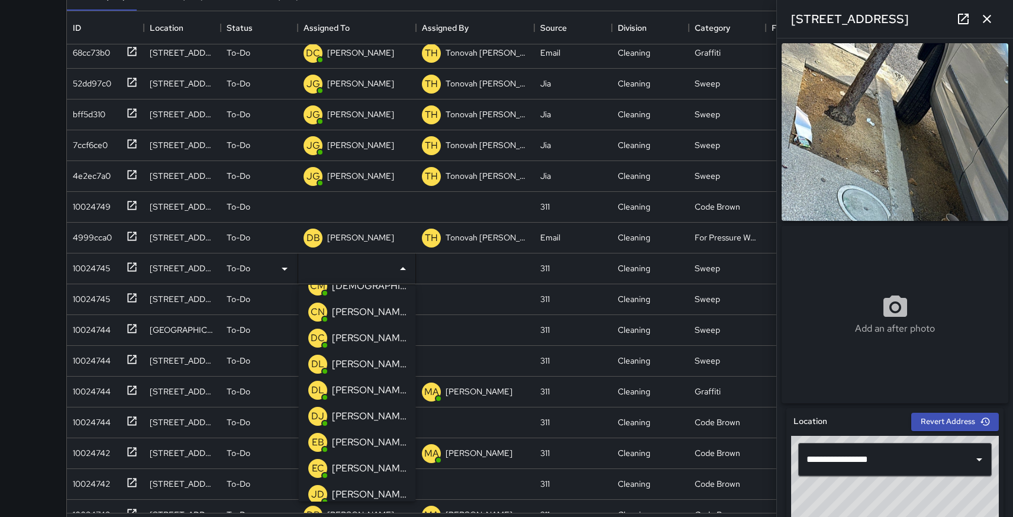
scroll to position [149, 0]
click at [350, 389] on p "[PERSON_NAME]" at bounding box center [369, 388] width 75 height 14
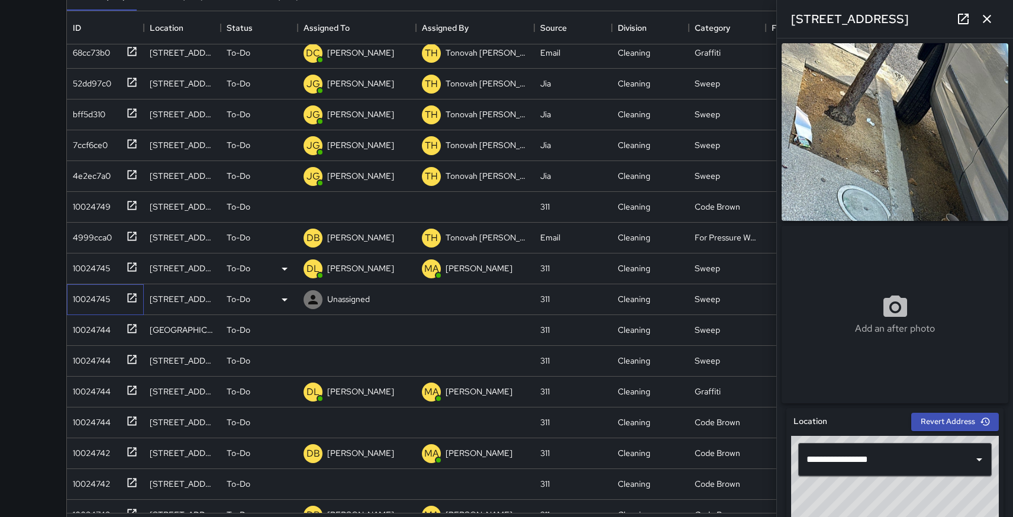
click at [130, 298] on icon at bounding box center [132, 298] width 12 height 12
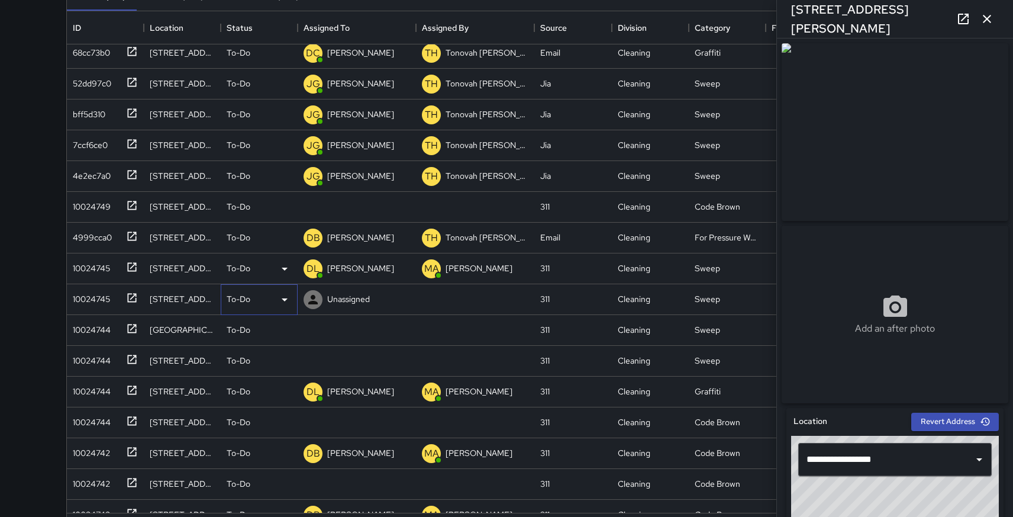
click at [284, 294] on icon at bounding box center [285, 299] width 14 height 14
click at [359, 295] on div at bounding box center [506, 258] width 1013 height 517
click at [359, 295] on p "Unassigned" at bounding box center [348, 299] width 43 height 12
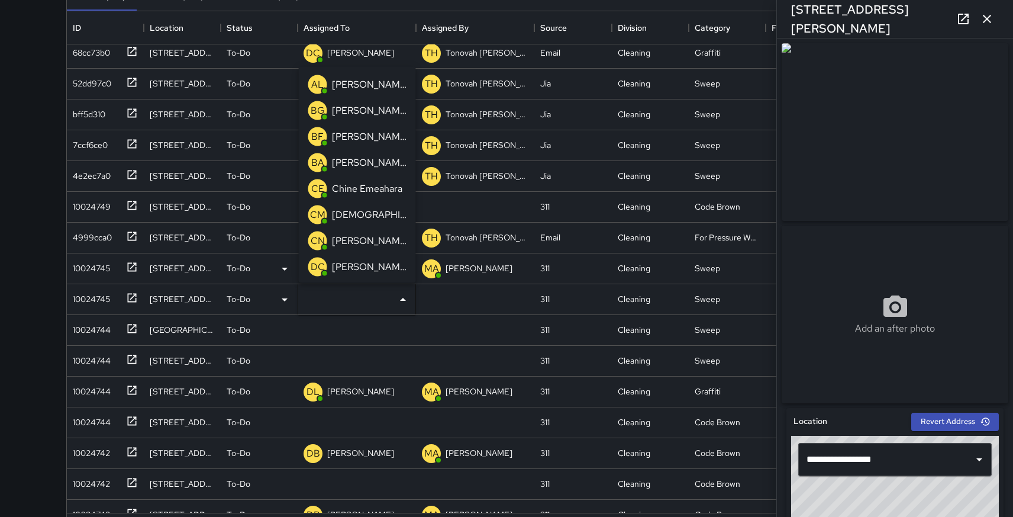
click at [407, 302] on icon "Close" at bounding box center [403, 299] width 14 height 14
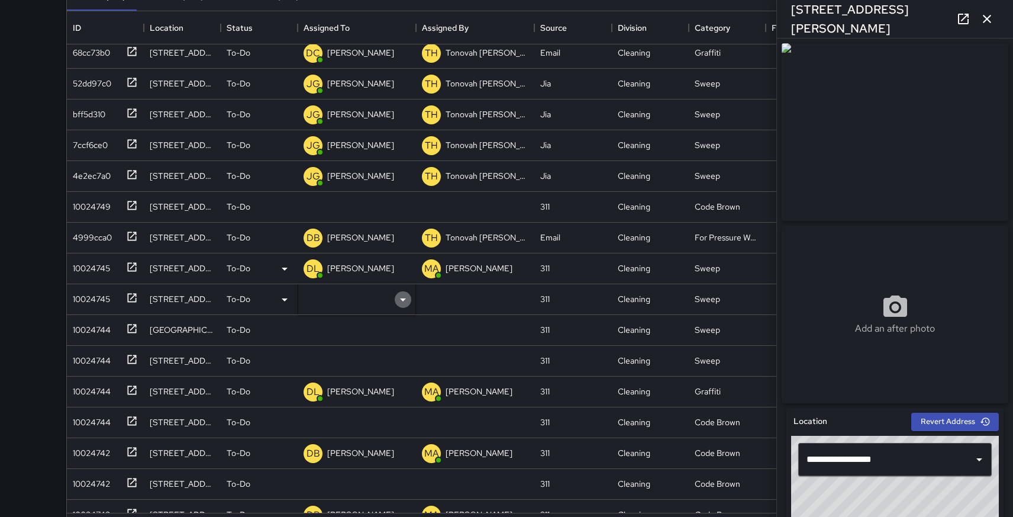
click at [407, 302] on icon "Open" at bounding box center [403, 299] width 14 height 14
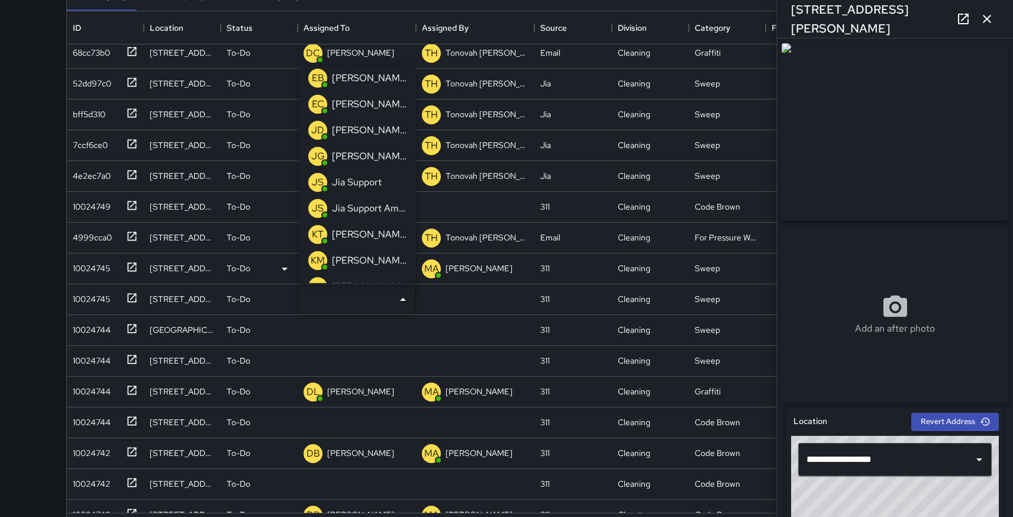
scroll to position [307, 0]
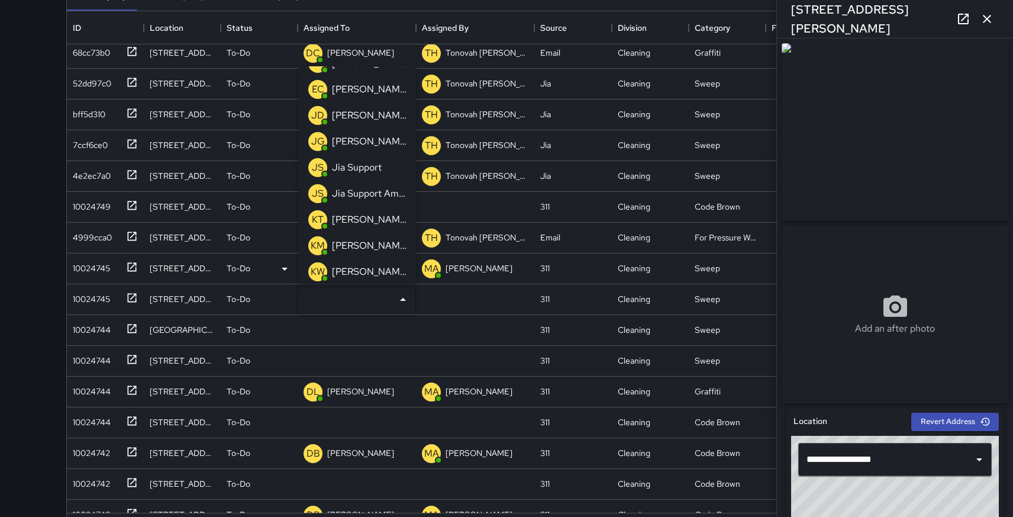
click at [369, 213] on p "[PERSON_NAME]" at bounding box center [369, 219] width 75 height 14
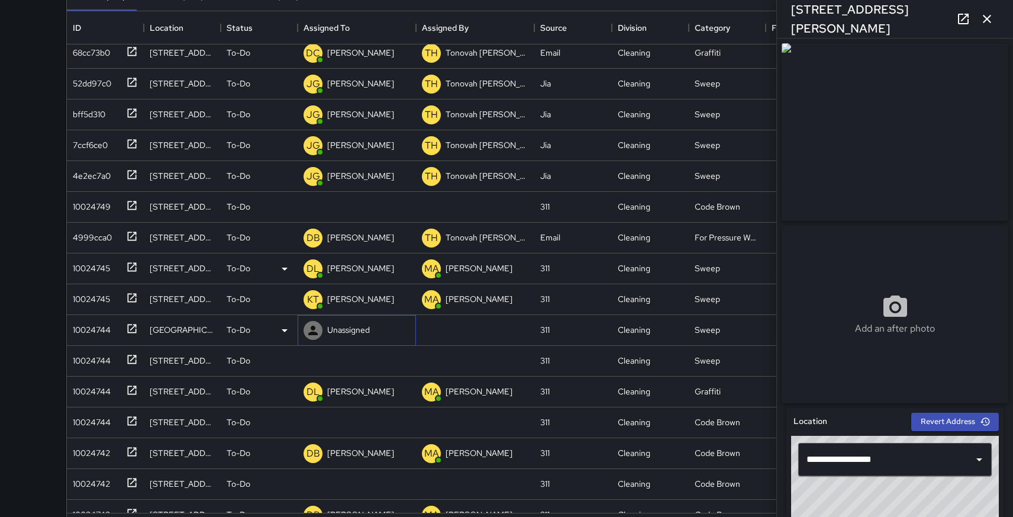
click at [382, 335] on div "Unassigned" at bounding box center [357, 330] width 118 height 31
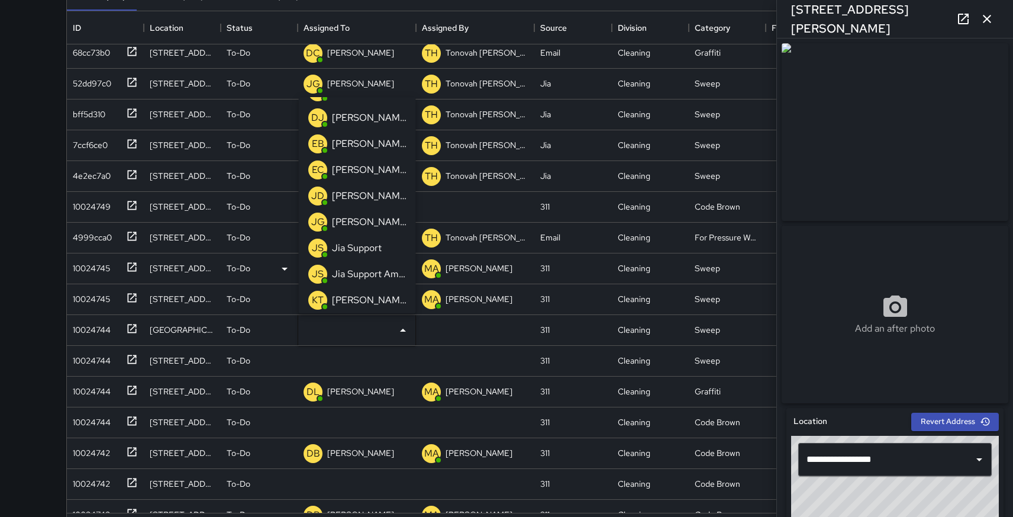
scroll to position [424, 0]
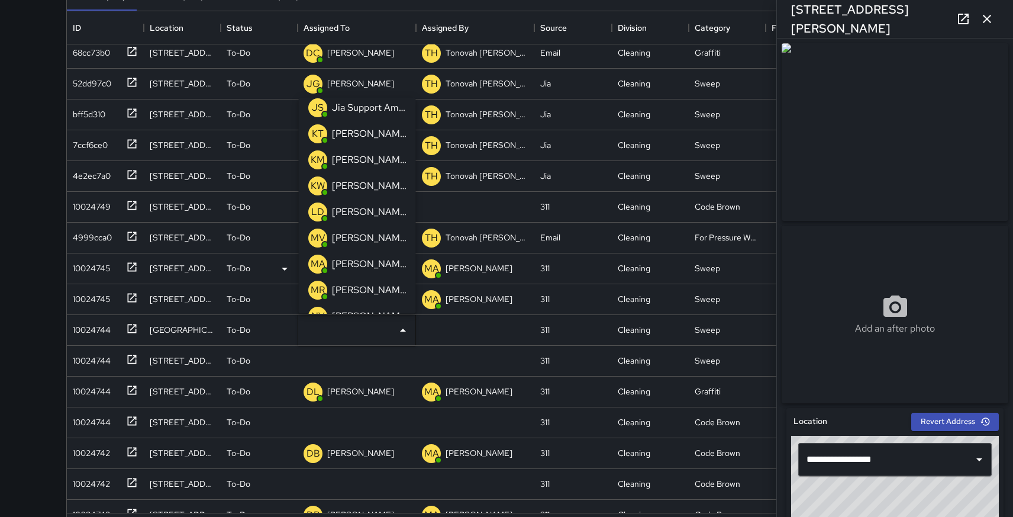
click at [362, 131] on p "[PERSON_NAME]" at bounding box center [369, 134] width 75 height 14
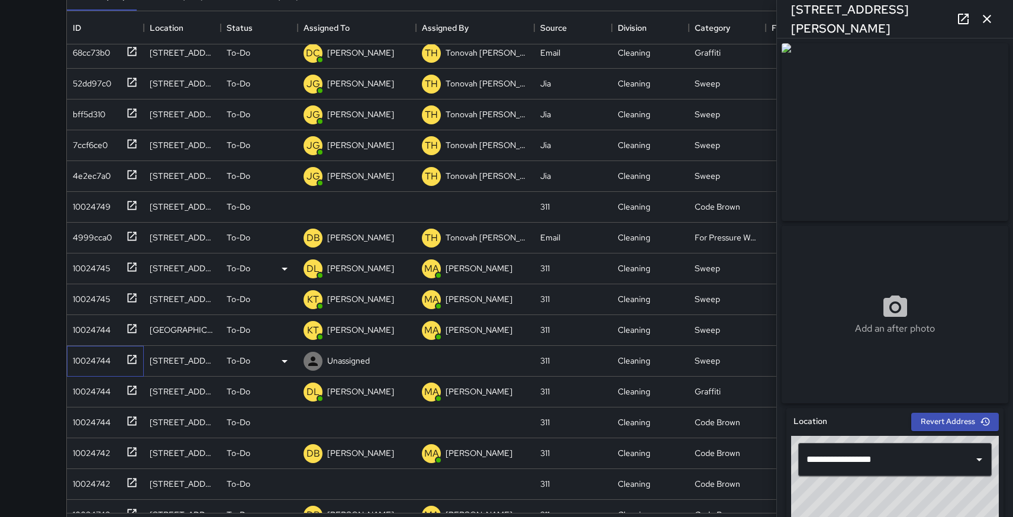
click at [133, 359] on icon at bounding box center [132, 359] width 12 height 12
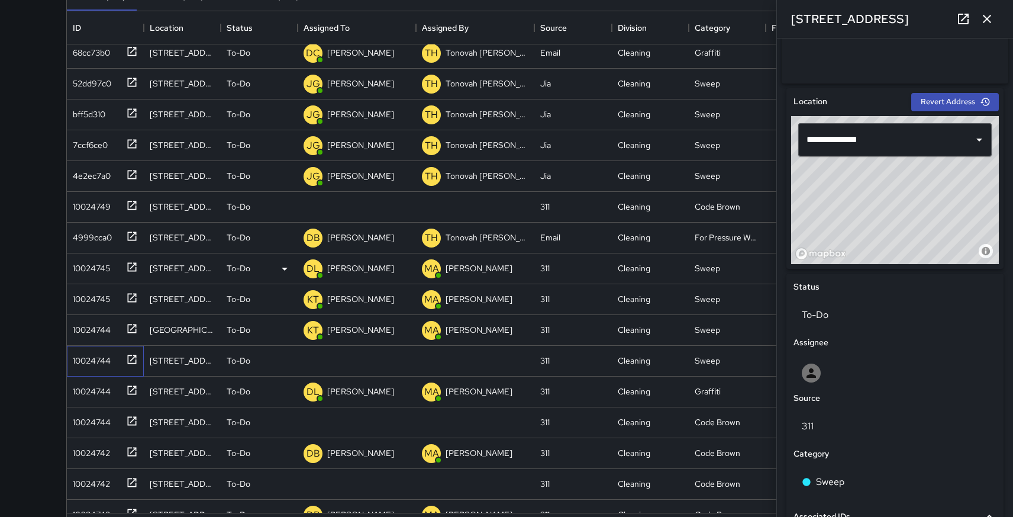
scroll to position [331, 0]
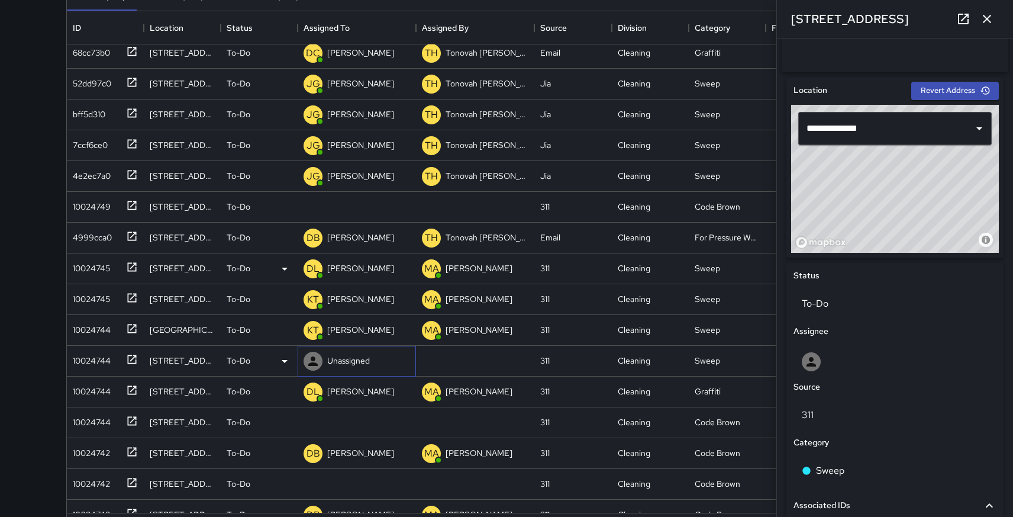
click at [350, 357] on p "Unassigned" at bounding box center [348, 360] width 43 height 12
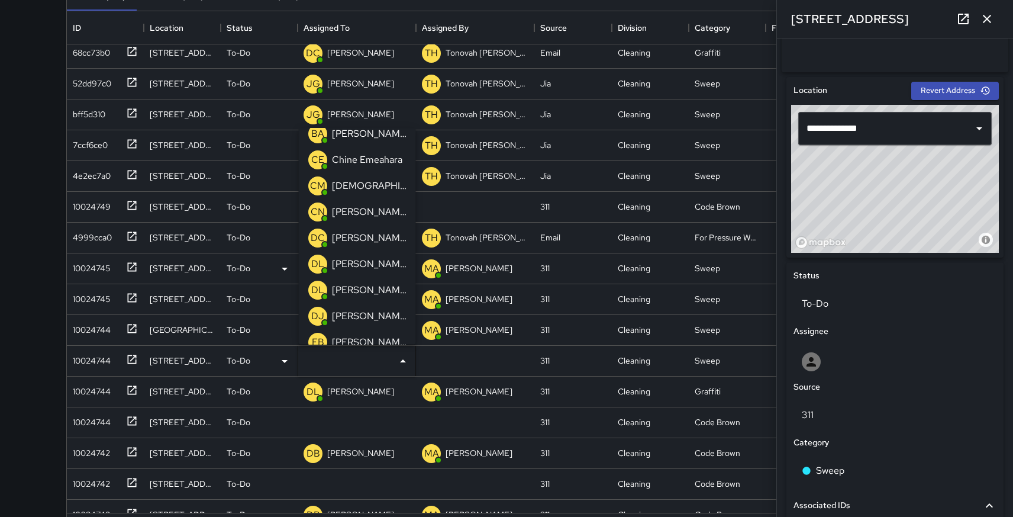
scroll to position [105, 0]
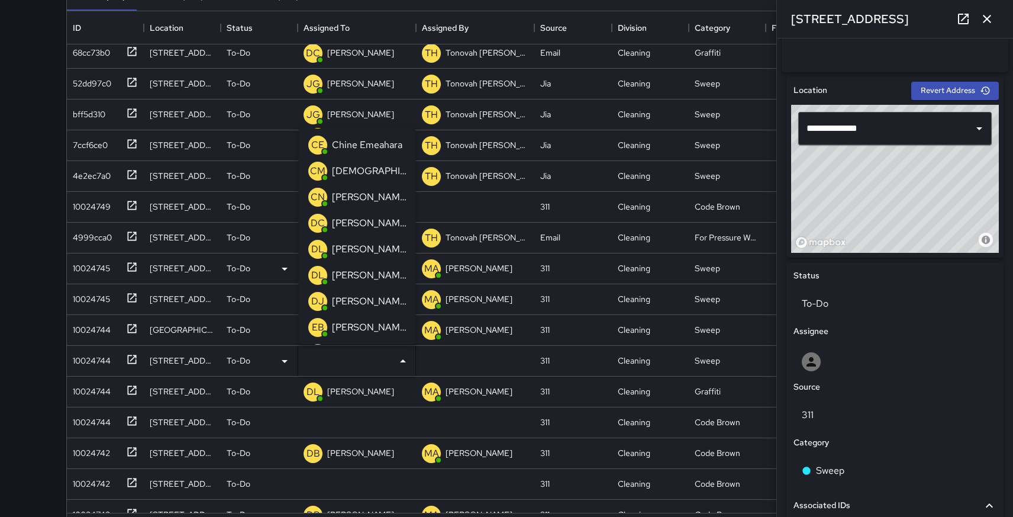
click at [363, 246] on p "[PERSON_NAME]" at bounding box center [369, 248] width 75 height 14
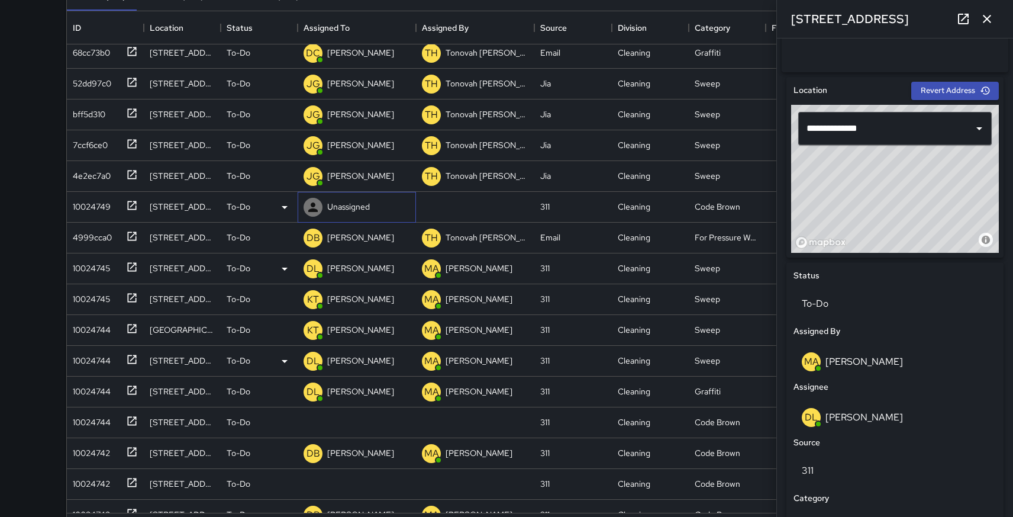
click at [341, 205] on p "Unassigned" at bounding box center [348, 207] width 43 height 12
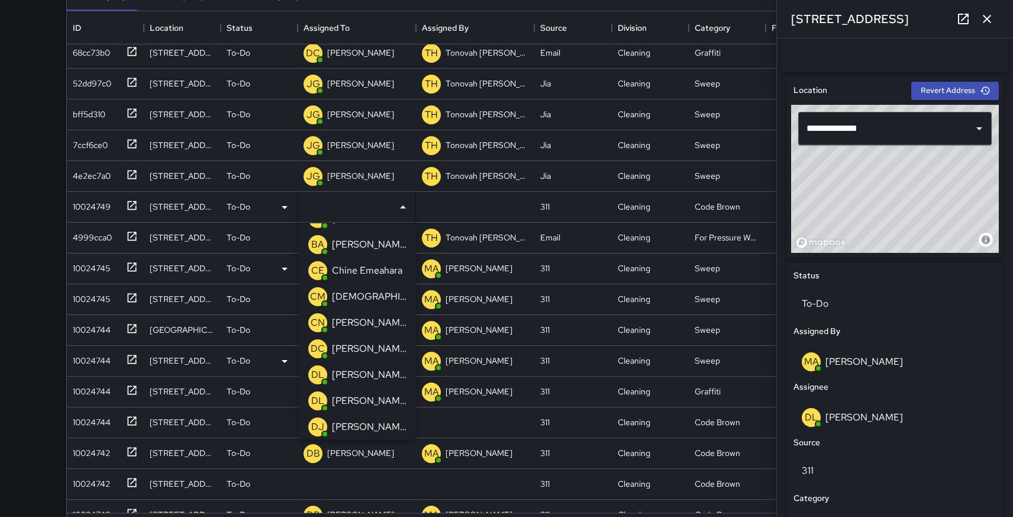
scroll to position [83, 0]
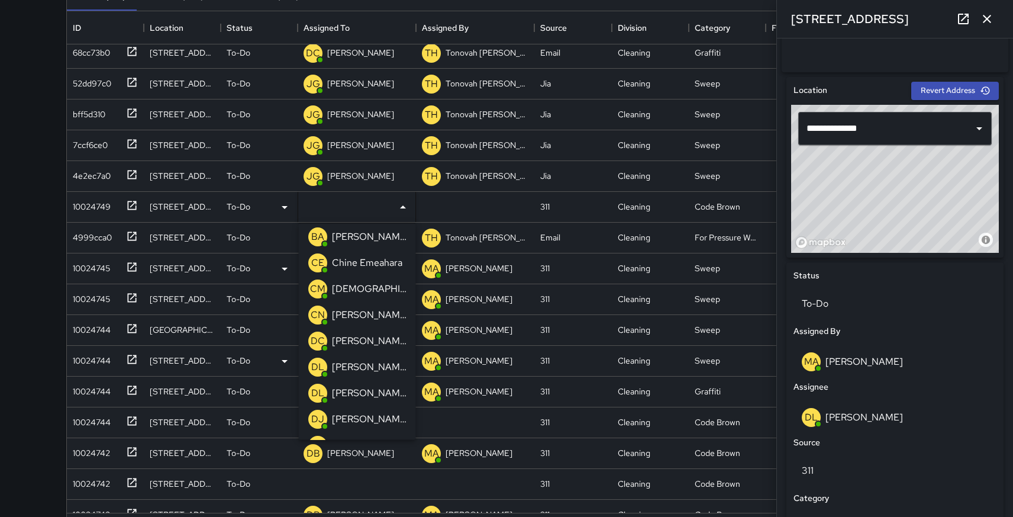
click at [348, 391] on p "[PERSON_NAME]" at bounding box center [369, 393] width 75 height 14
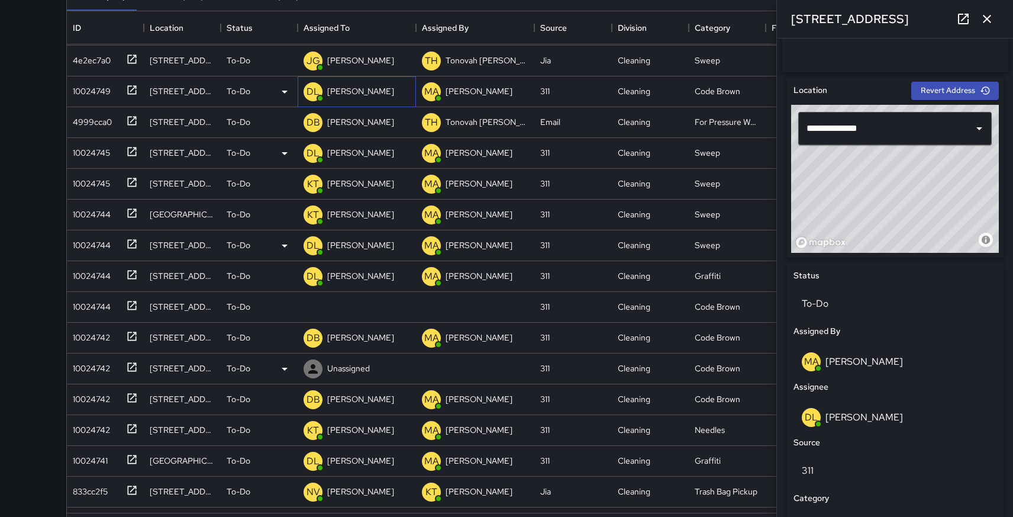
scroll to position [802, 0]
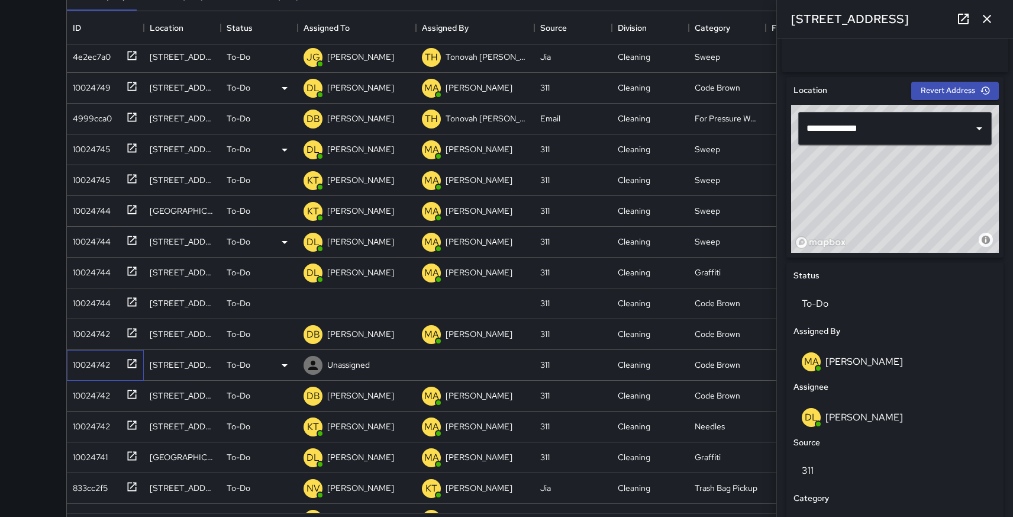
click at [131, 363] on icon at bounding box center [132, 363] width 9 height 9
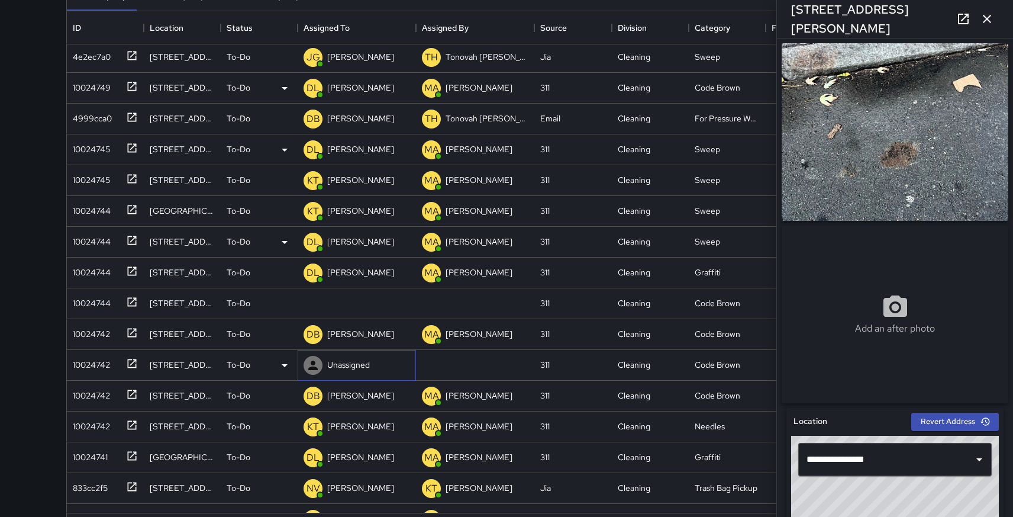
click at [358, 359] on p "Unassigned" at bounding box center [348, 365] width 43 height 12
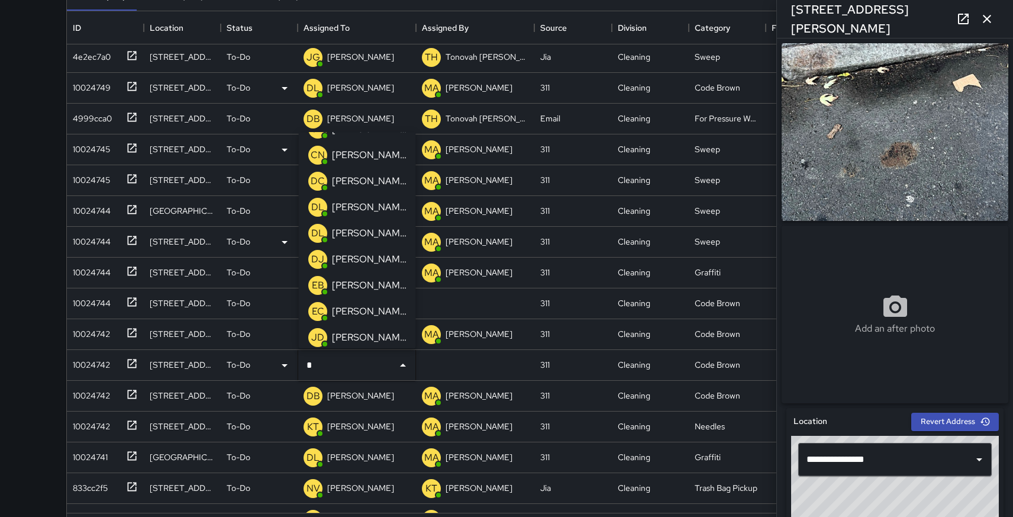
scroll to position [5, 0]
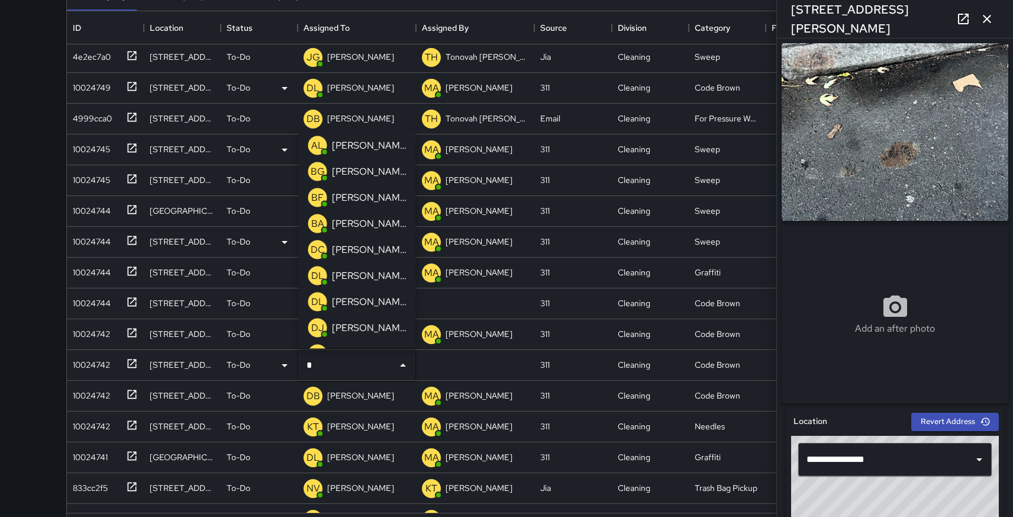
type input "**"
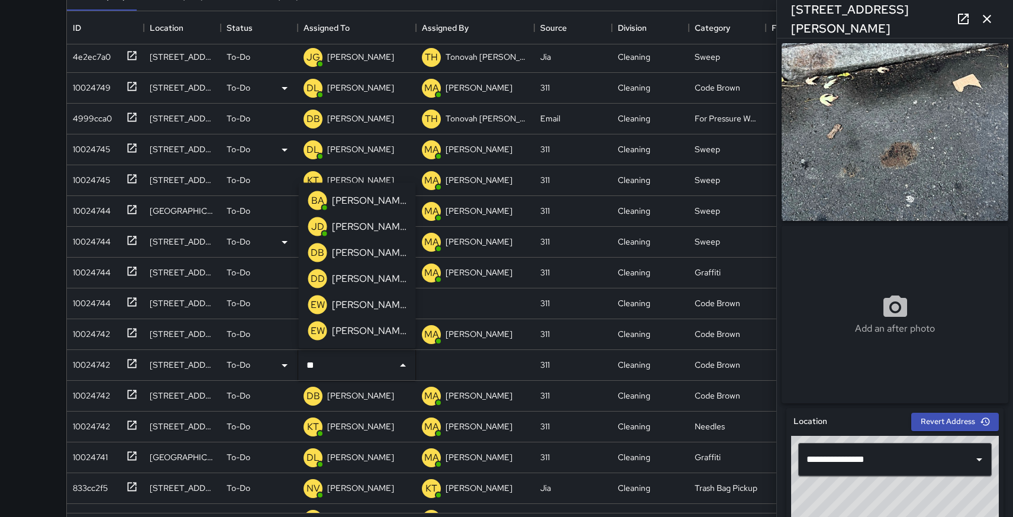
click at [360, 246] on p "[PERSON_NAME]" at bounding box center [369, 253] width 75 height 14
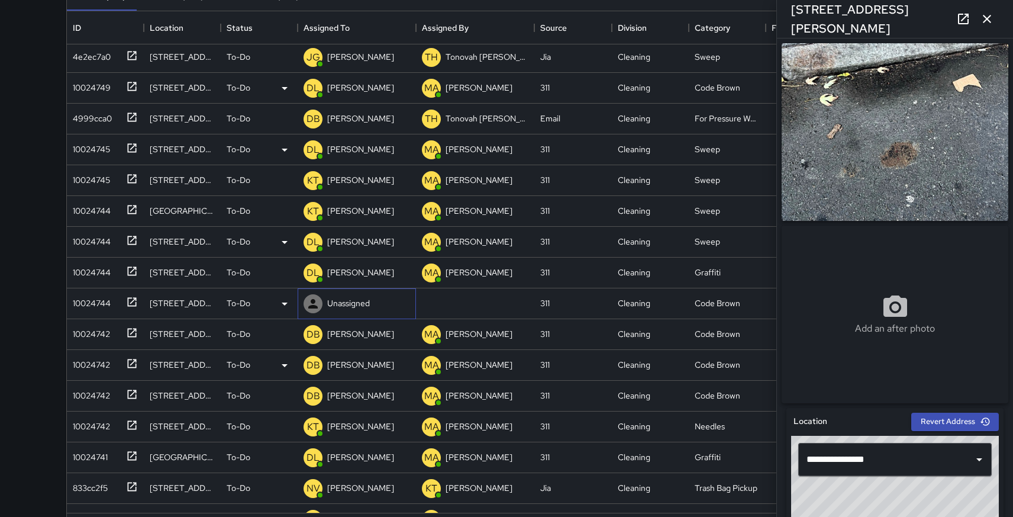
click at [356, 308] on p "Unassigned" at bounding box center [348, 303] width 43 height 12
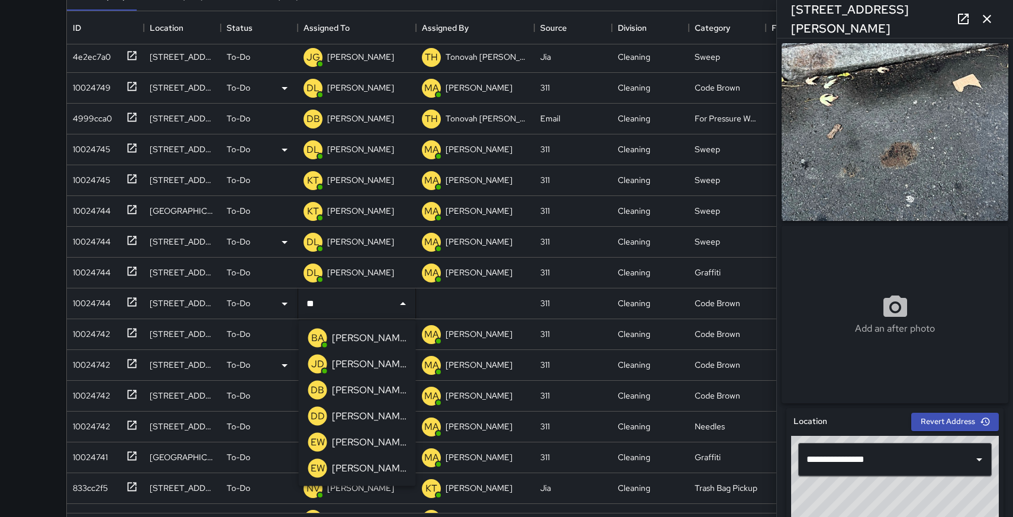
type input "*"
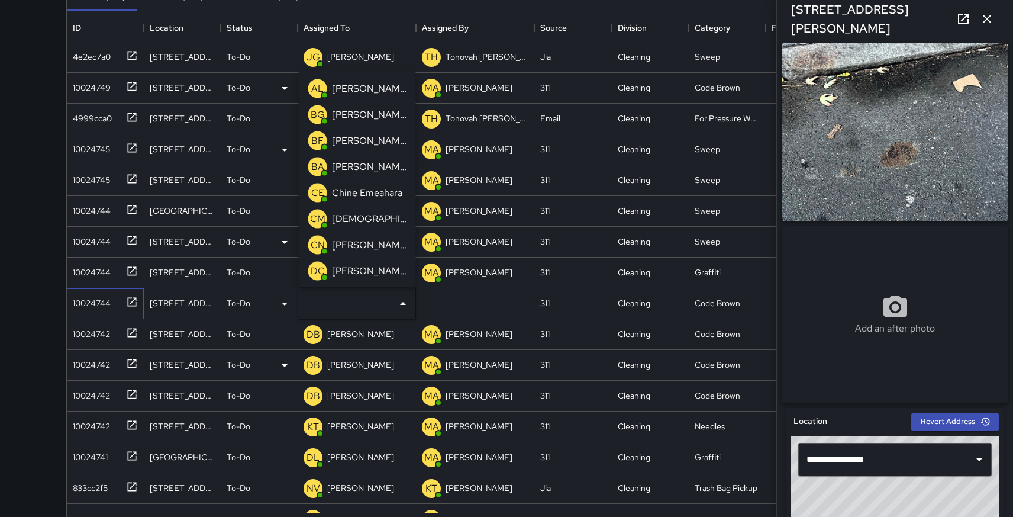
click at [132, 299] on icon at bounding box center [132, 302] width 12 height 12
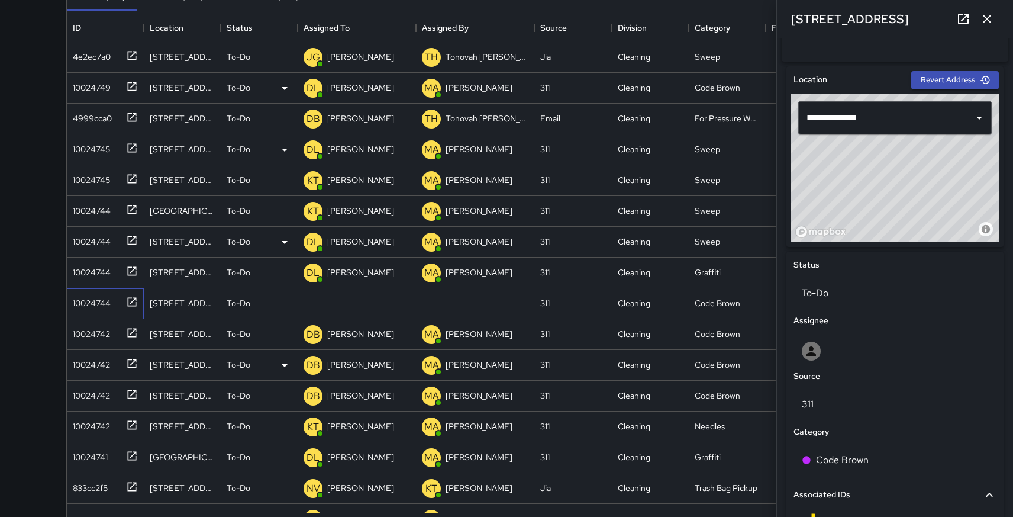
scroll to position [343, 0]
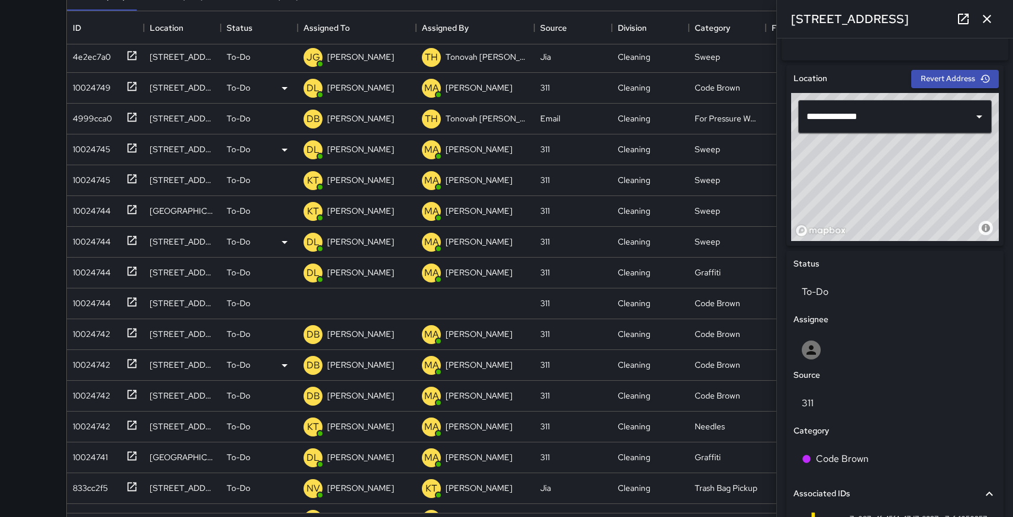
drag, startPoint x: 972, startPoint y: 160, endPoint x: 970, endPoint y: 148, distance: 12.0
click at [970, 148] on div "© Mapbox © OpenStreetMap Improve this map" at bounding box center [895, 167] width 208 height 148
type input "**********"
click at [986, 22] on icon "button" at bounding box center [987, 19] width 14 height 14
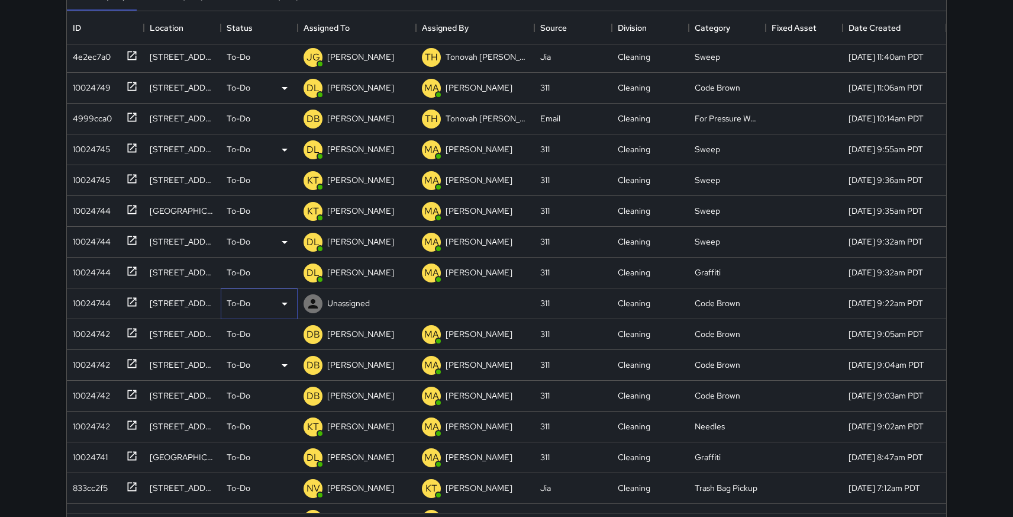
click at [283, 303] on icon at bounding box center [285, 303] width 6 height 3
click at [258, 347] on li "Skipped" at bounding box center [259, 356] width 76 height 21
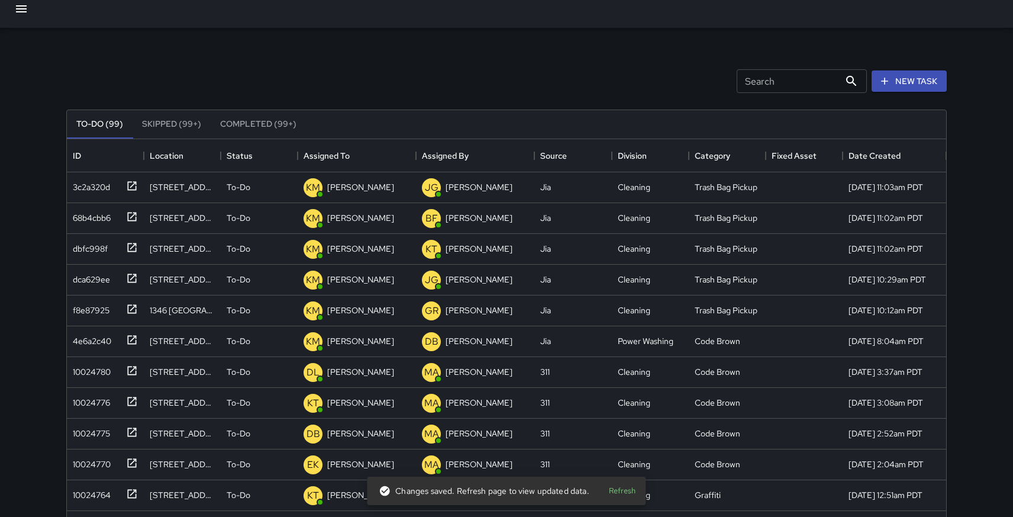
scroll to position [0, 0]
